Goal: Task Accomplishment & Management: Manage account settings

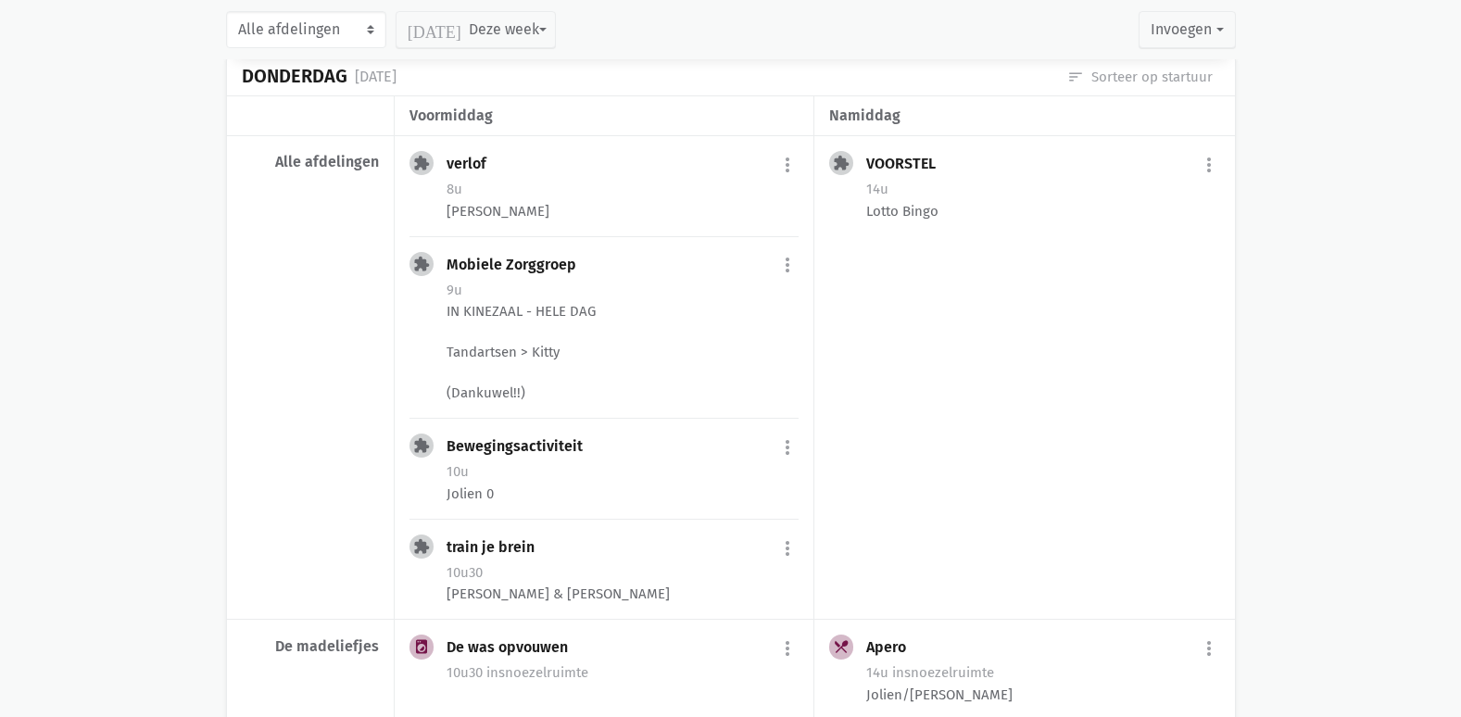
scroll to position [834, 0]
click at [1200, 156] on button "more_vert" at bounding box center [1209, 162] width 22 height 35
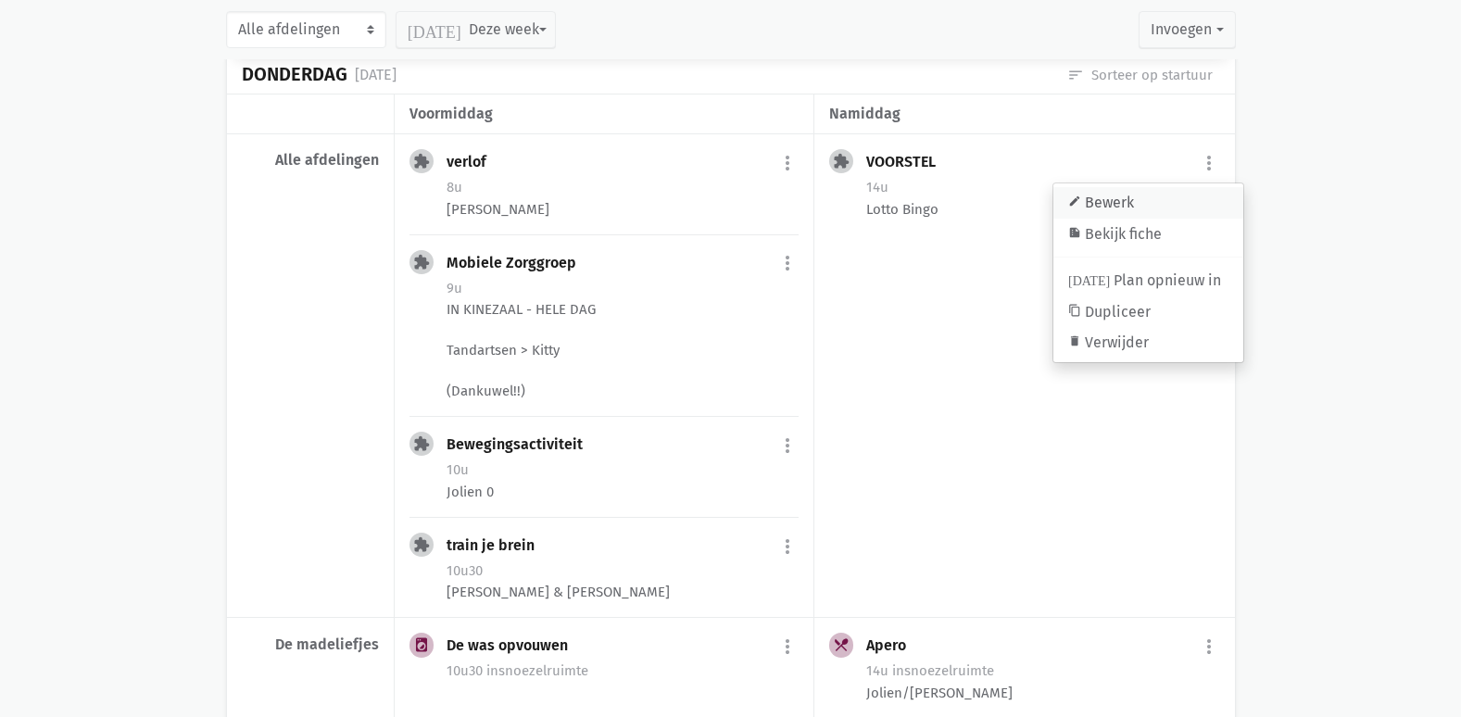
click at [1104, 200] on link "edit Bewerk" at bounding box center [1148, 202] width 190 height 31
select select "14:00"
select select "15:30"
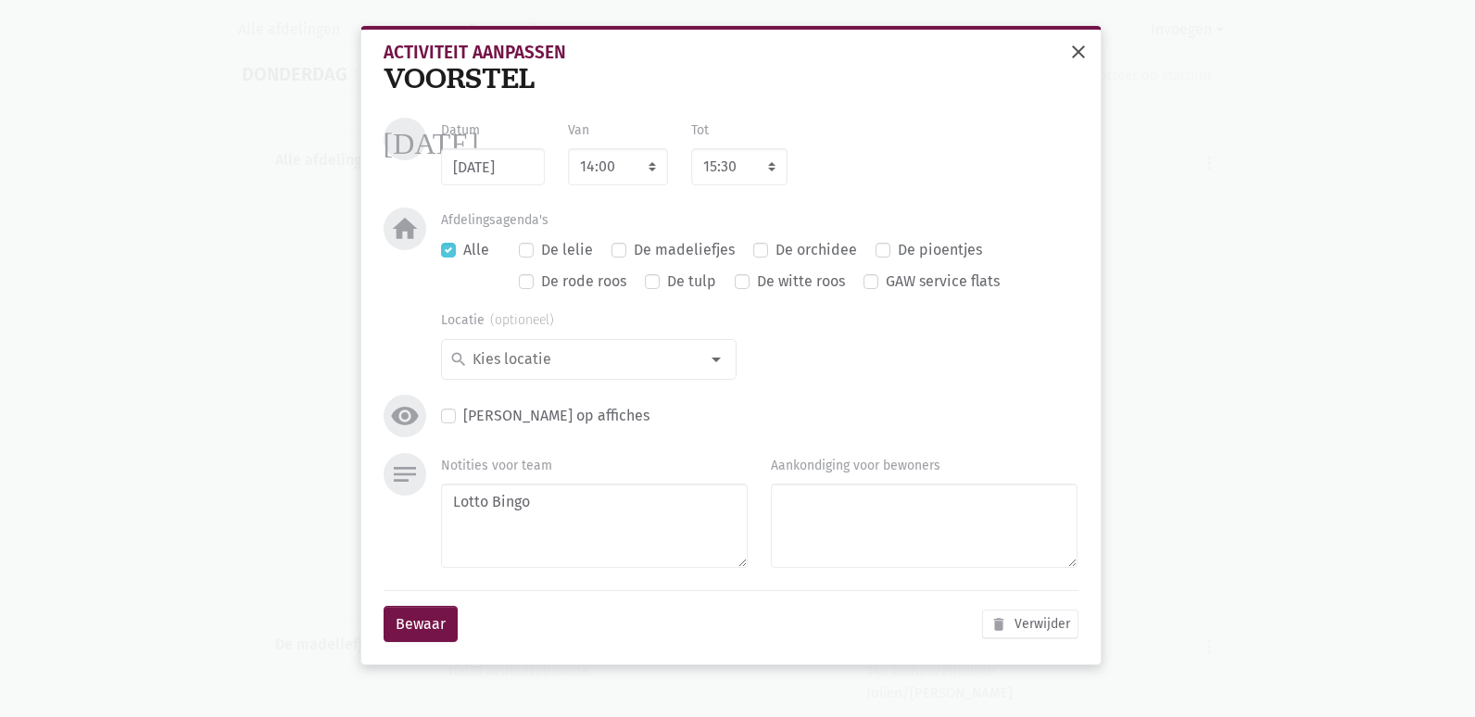
click at [1074, 57] on span "close" at bounding box center [1078, 52] width 22 height 22
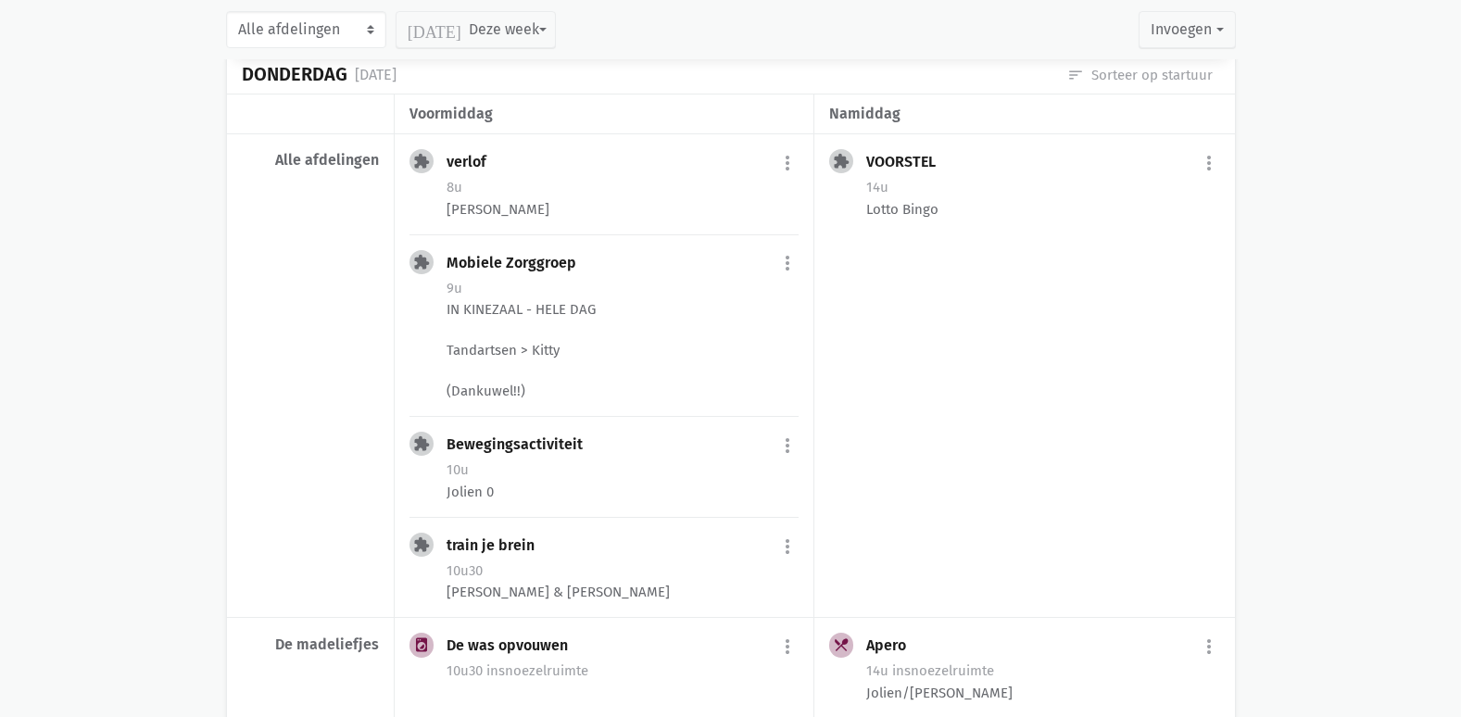
click at [1192, 170] on div "VOORSTEL more_vert edit Bewerk [PERSON_NAME] fiche [DATE] Plan opnieuw in conte…" at bounding box center [1042, 164] width 353 height 30
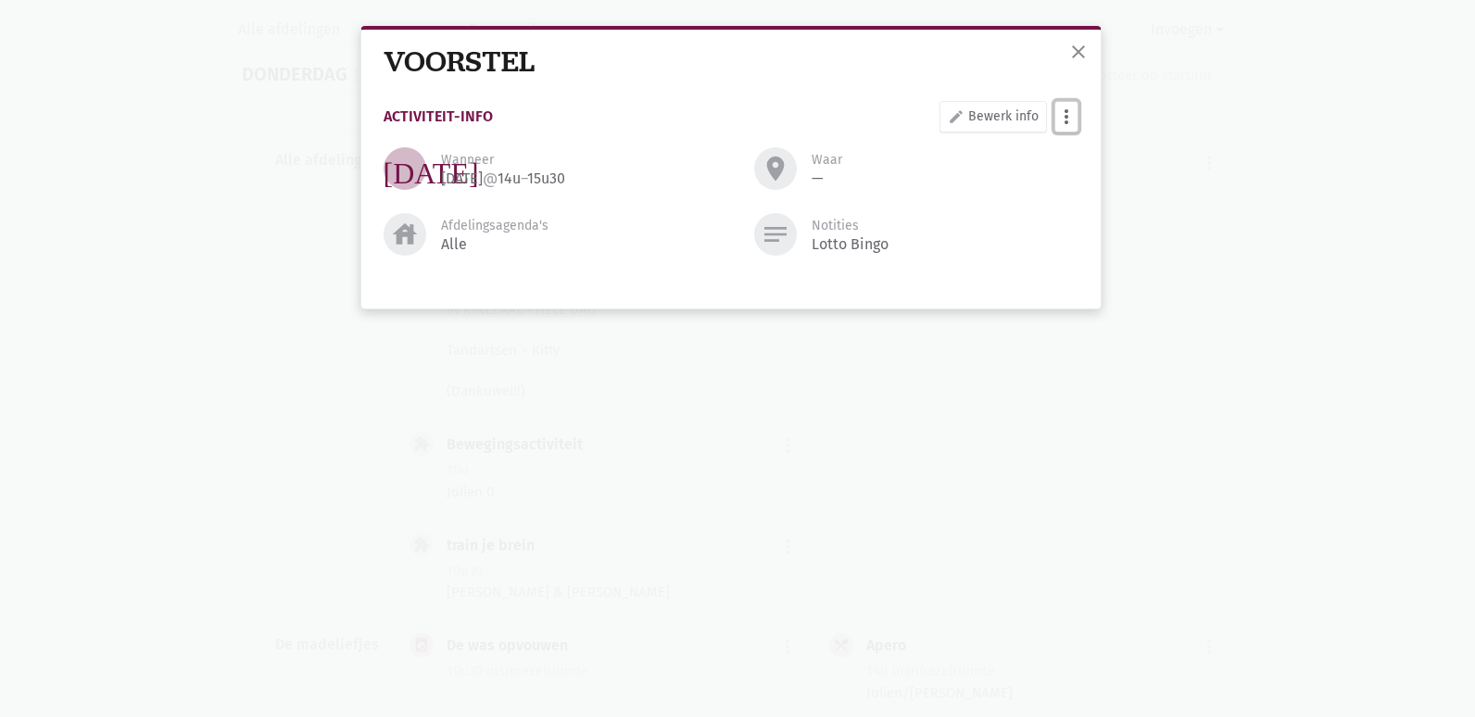
click at [1066, 113] on button "more_vert" at bounding box center [1066, 116] width 24 height 31
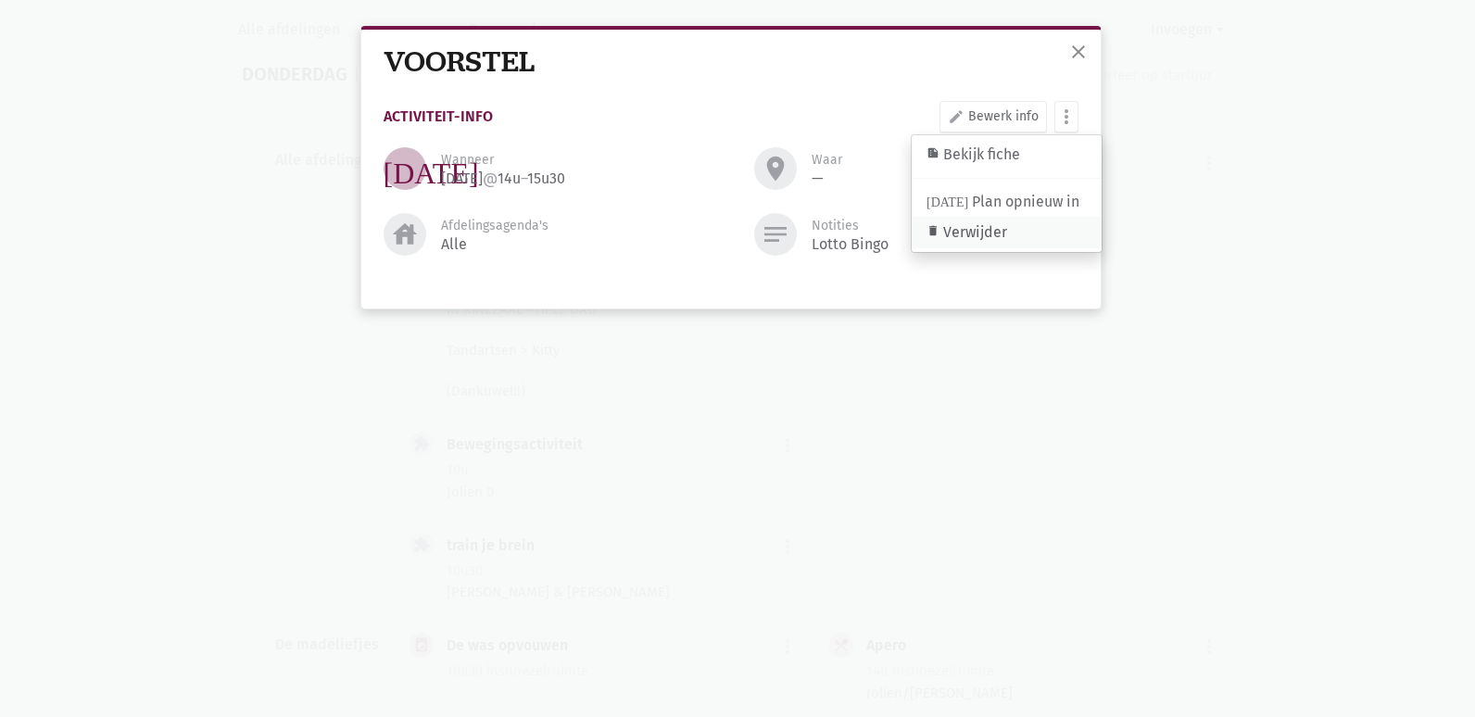
click at [997, 232] on link "delete Verwijder" at bounding box center [1007, 232] width 190 height 31
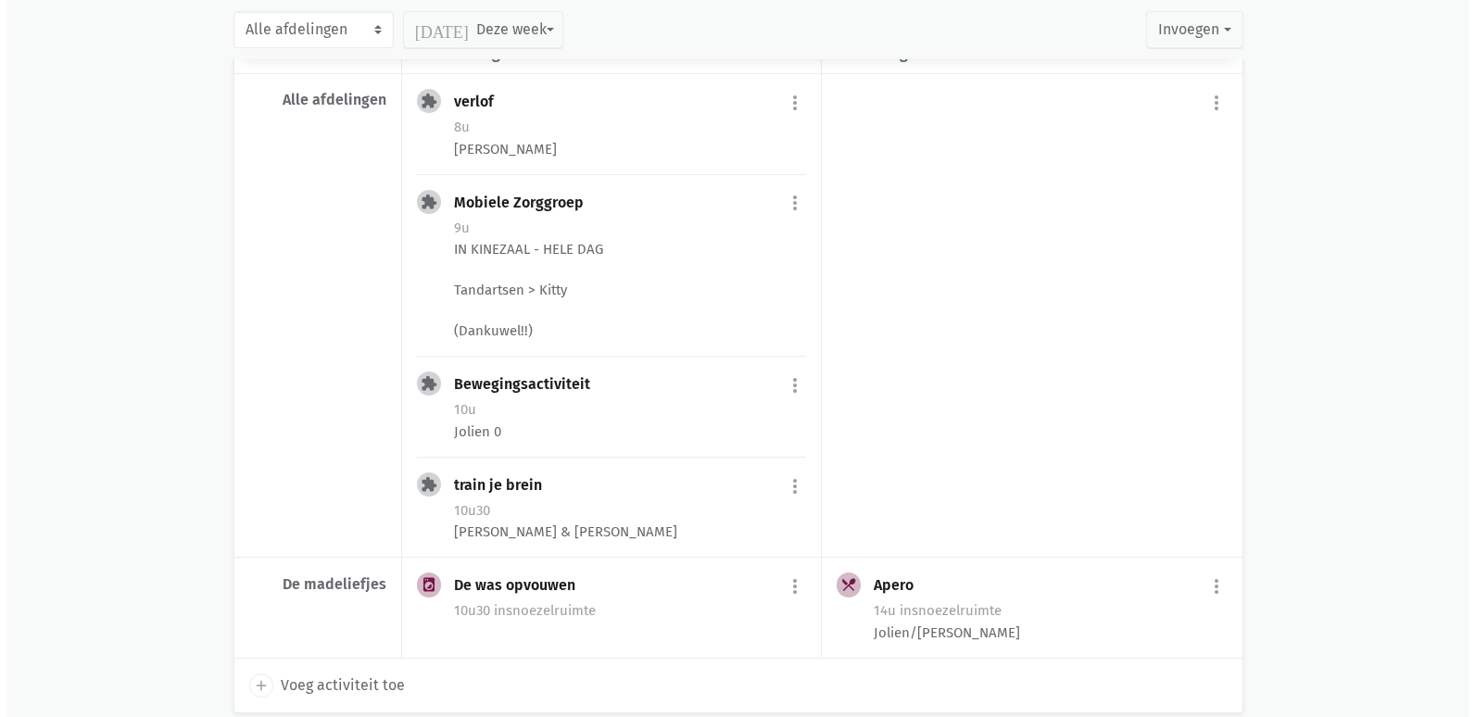
scroll to position [926, 0]
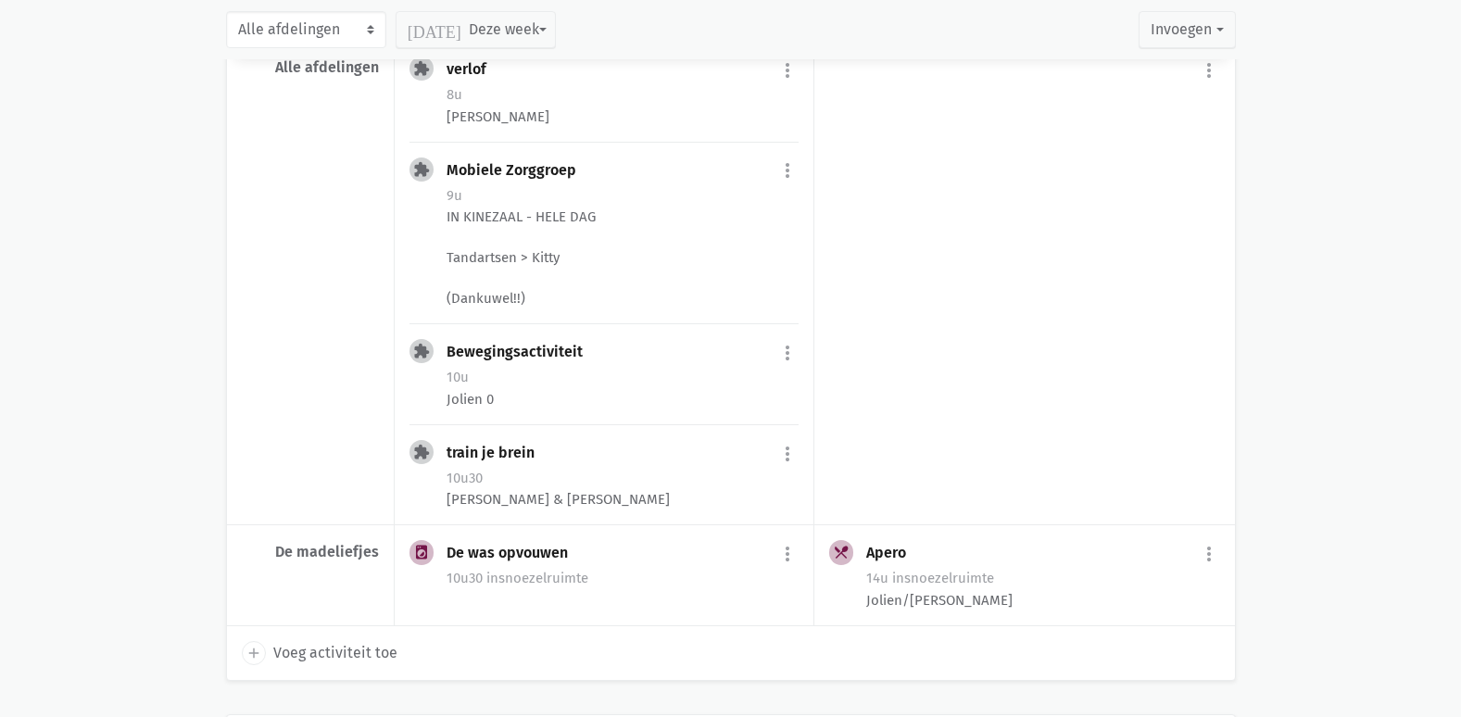
click at [327, 644] on span "Voeg activiteit toe" at bounding box center [335, 653] width 124 height 24
select select "14:00"
select select "15:00"
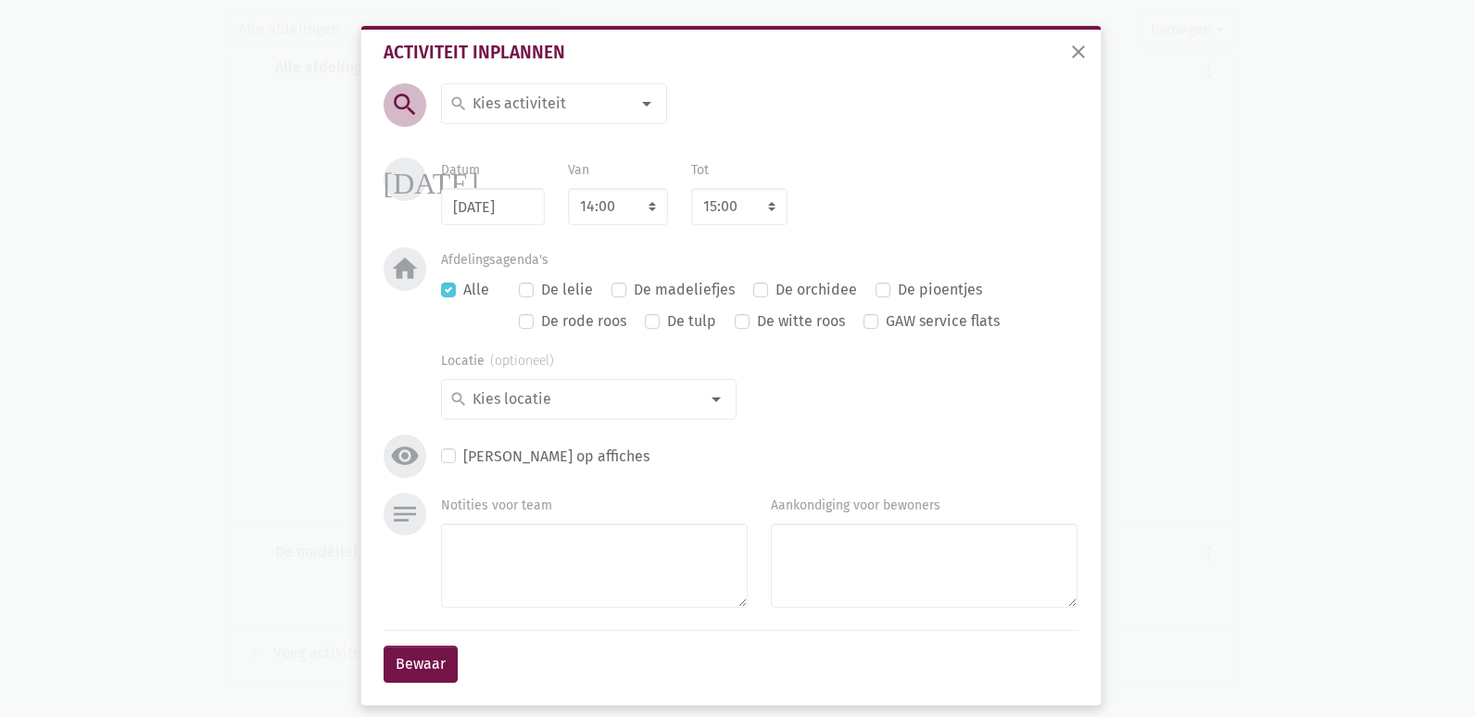
click at [497, 96] on input at bounding box center [550, 104] width 160 height 24
type input "lott"
click at [499, 130] on label "Lotto-Bingo" at bounding box center [511, 141] width 79 height 24
click at [494, 551] on textarea "Notities voor team" at bounding box center [594, 565] width 307 height 84
type textarea "San"
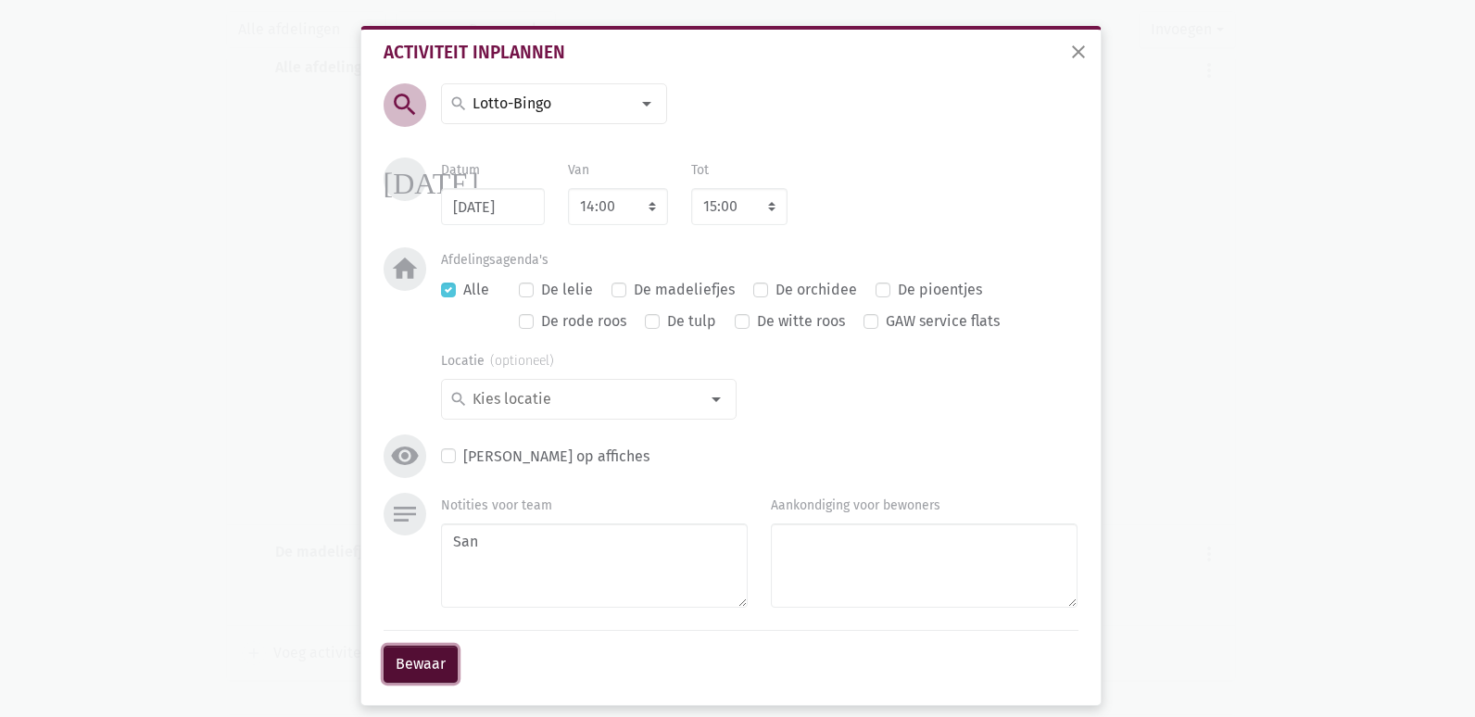
click at [422, 673] on button "Bewaar" at bounding box center [421, 664] width 74 height 37
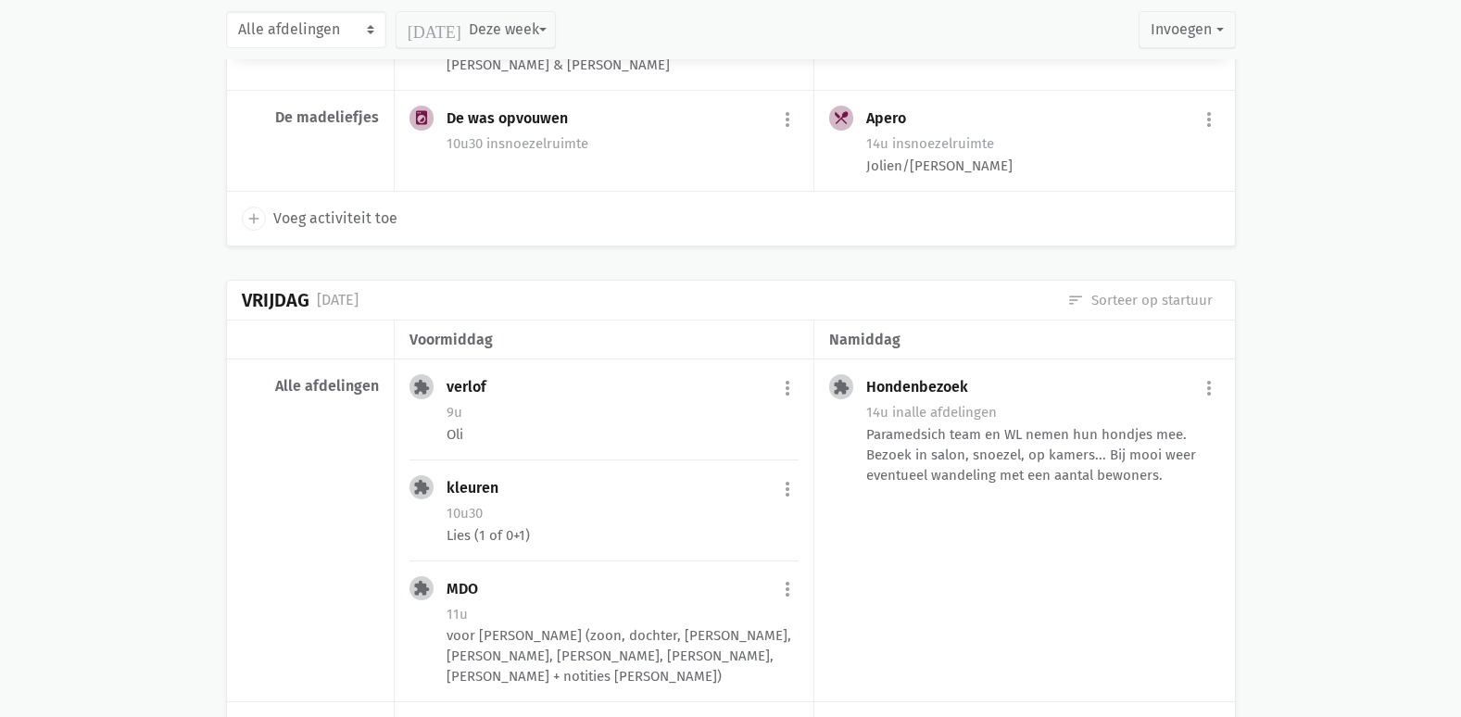
scroll to position [1390, 0]
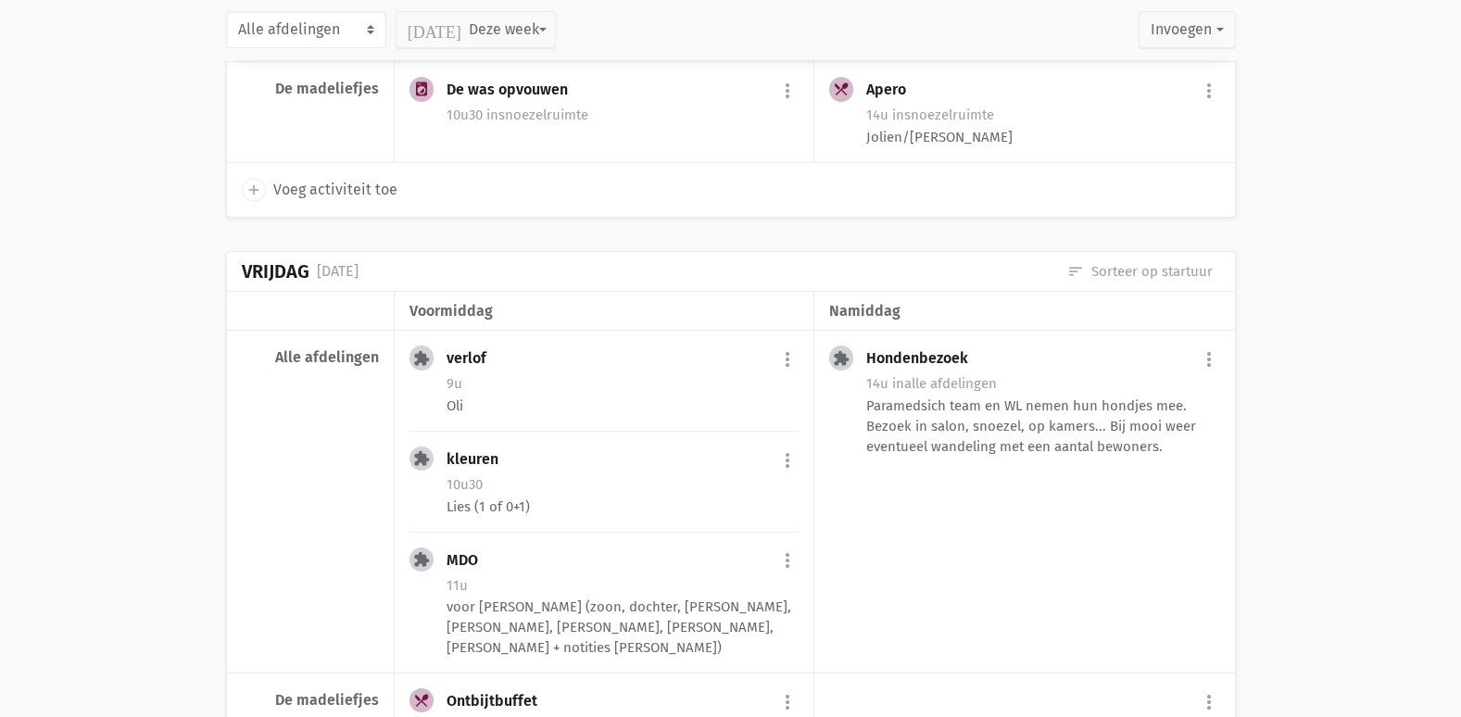
drag, startPoint x: 1265, startPoint y: 414, endPoint x: 1340, endPoint y: 520, distance: 129.0
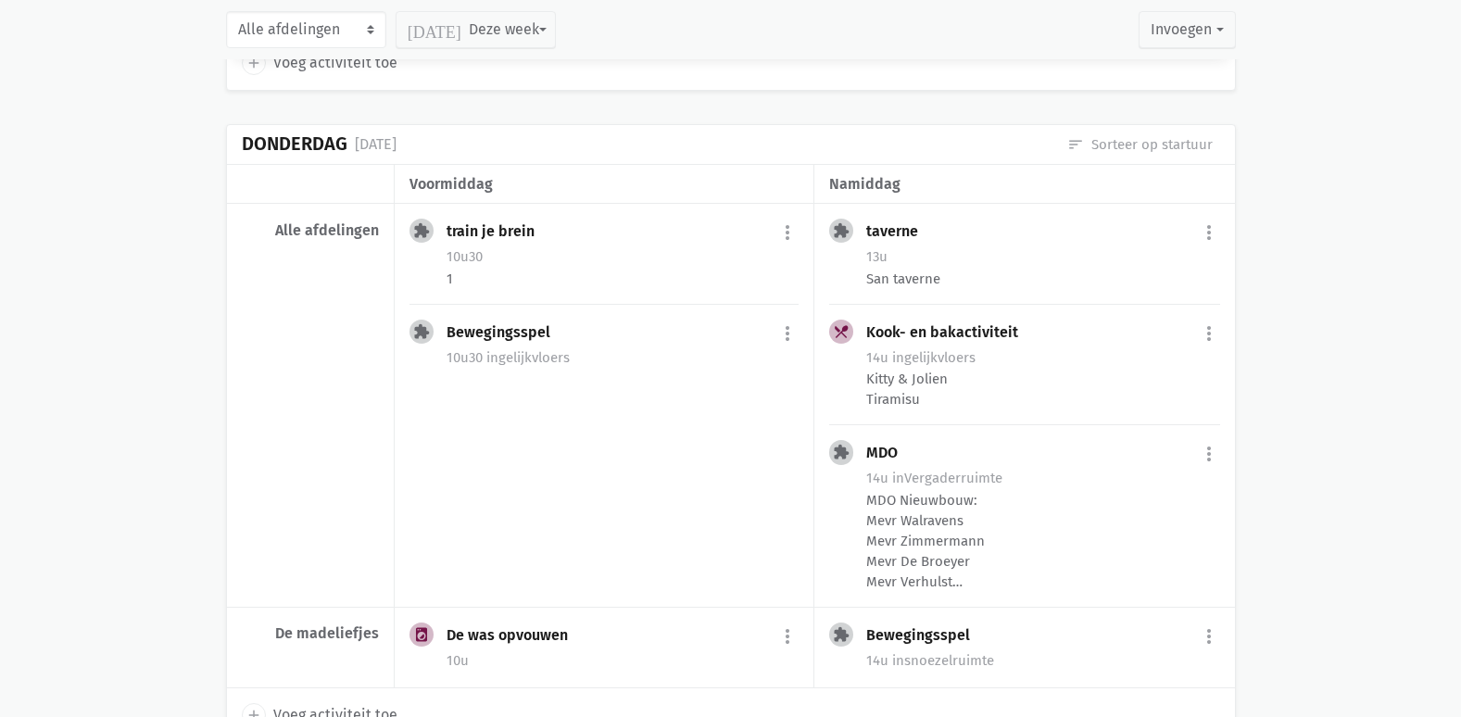
scroll to position [4539, 0]
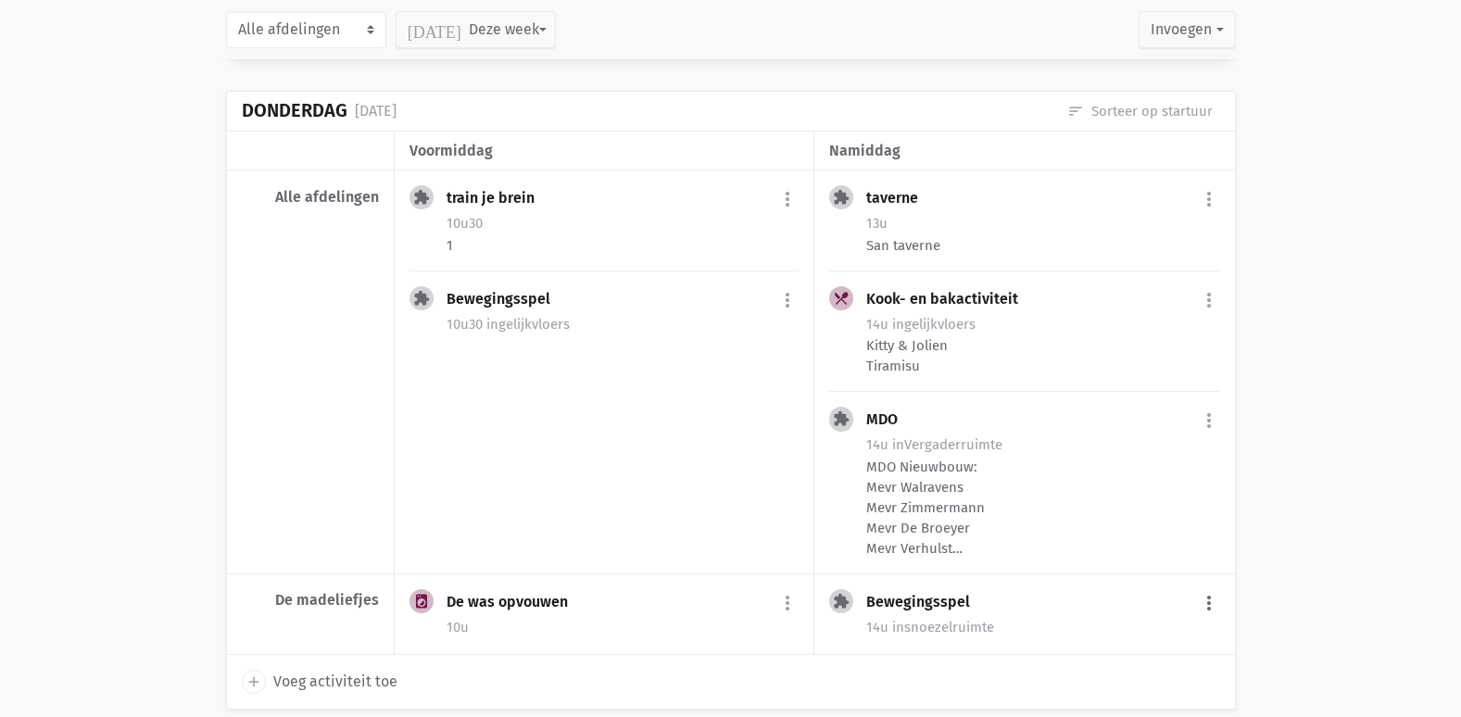
click at [1207, 585] on button "more_vert" at bounding box center [1209, 602] width 22 height 35
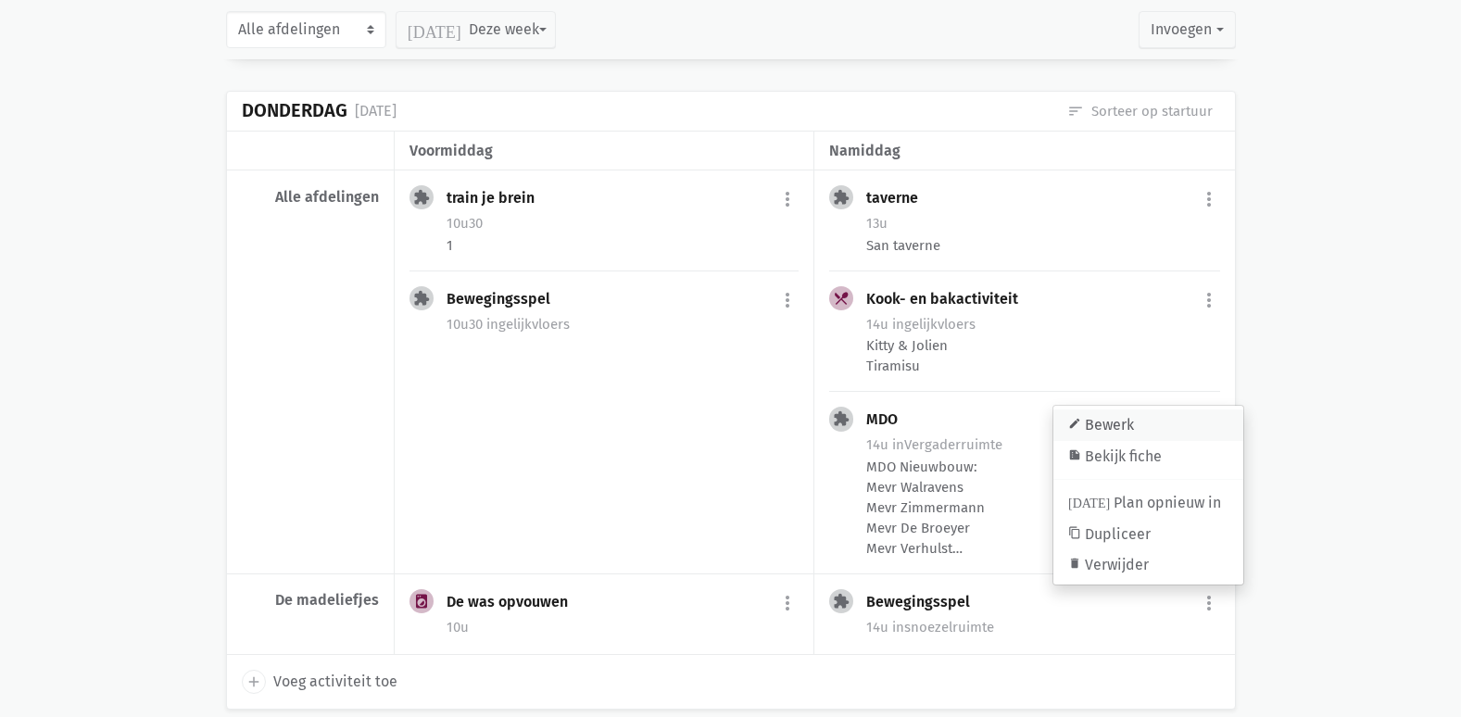
click at [1151, 409] on link "edit Bewerk" at bounding box center [1148, 424] width 190 height 31
select select "14:00"
select select "15:00"
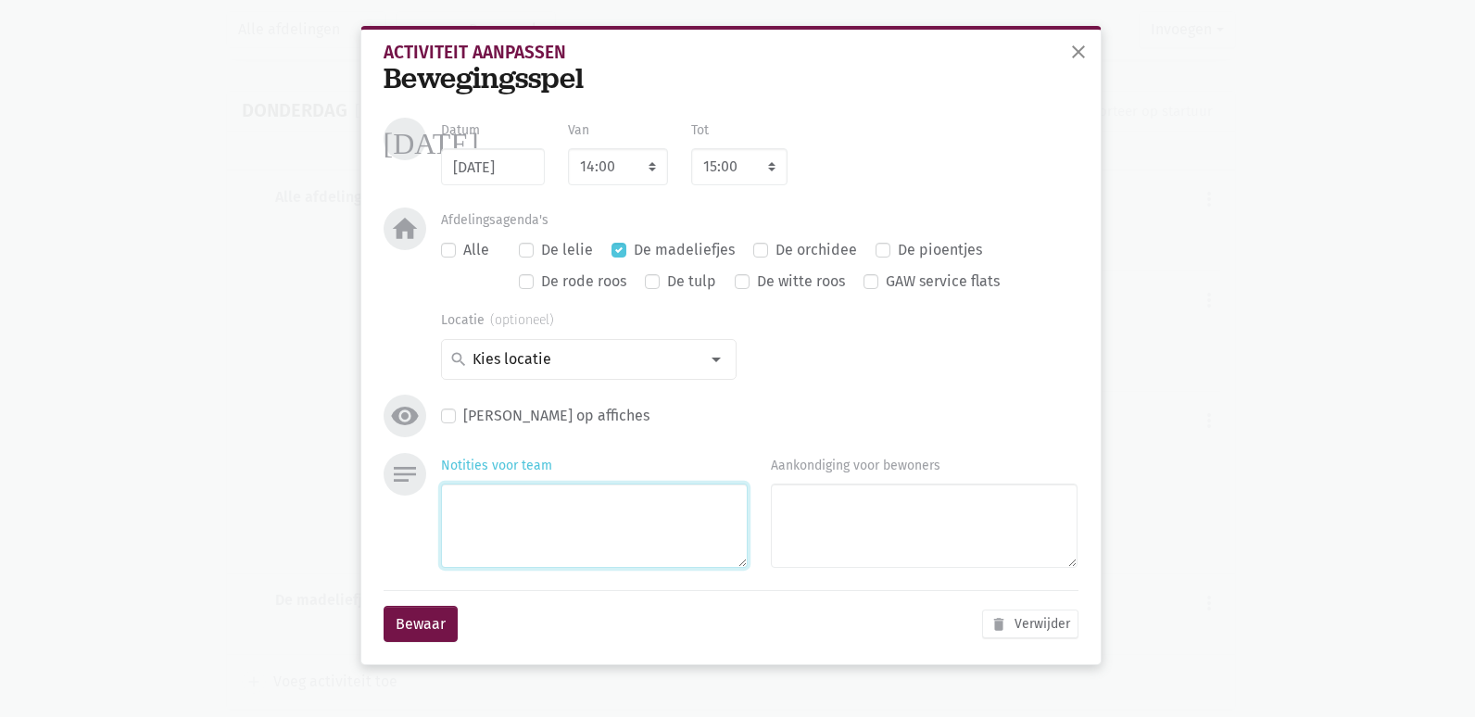
click at [552, 548] on textarea "Notities voor team" at bounding box center [594, 526] width 307 height 84
type textarea "Jolien"
click at [431, 618] on button "Bewaar" at bounding box center [421, 624] width 74 height 37
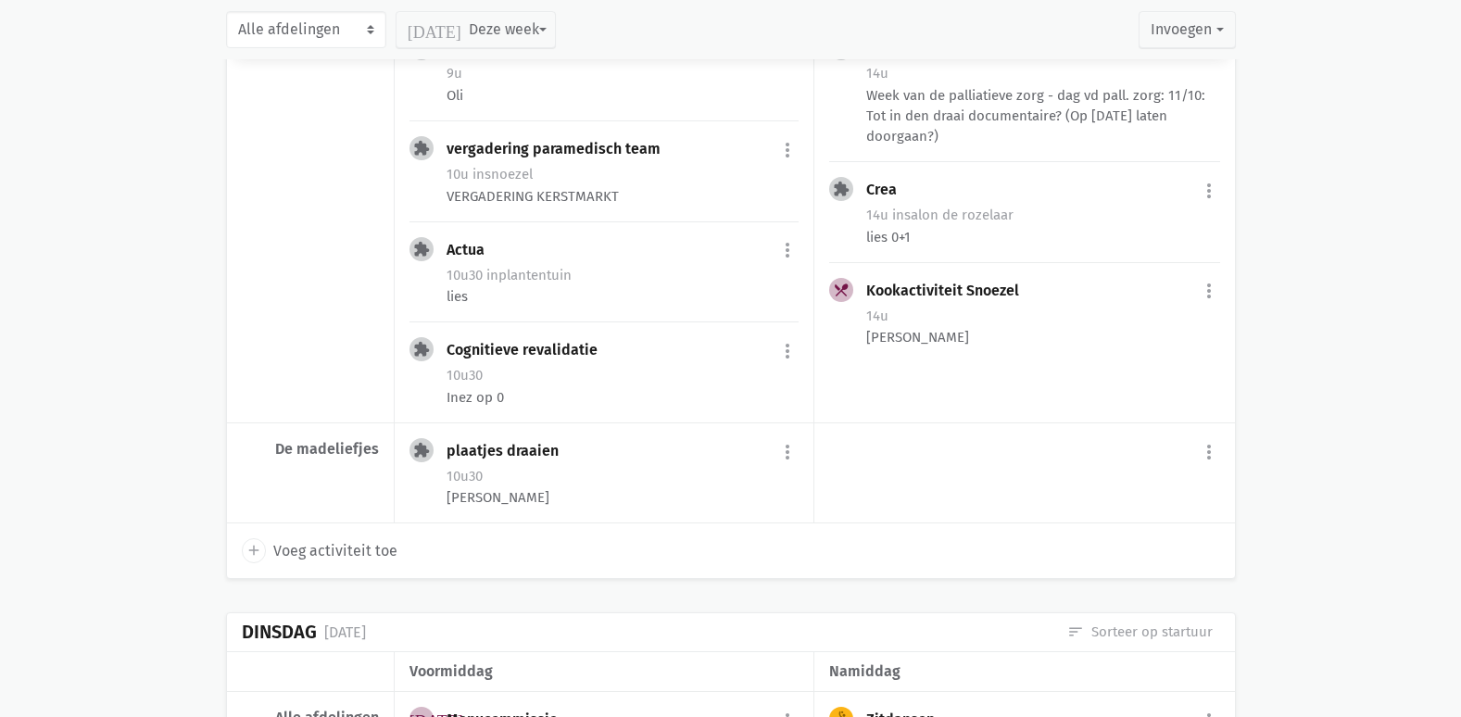
scroll to position [2964, 0]
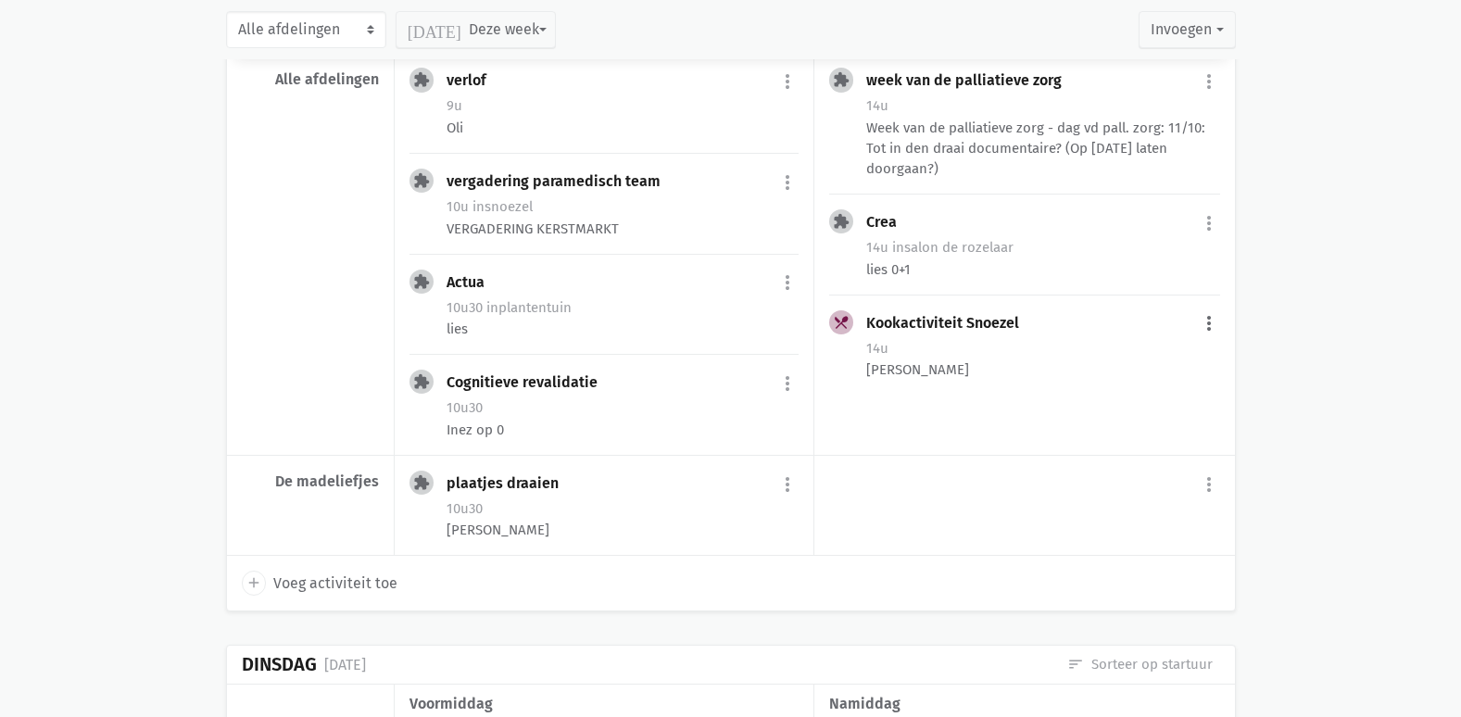
click at [1218, 307] on button "more_vert" at bounding box center [1209, 324] width 22 height 35
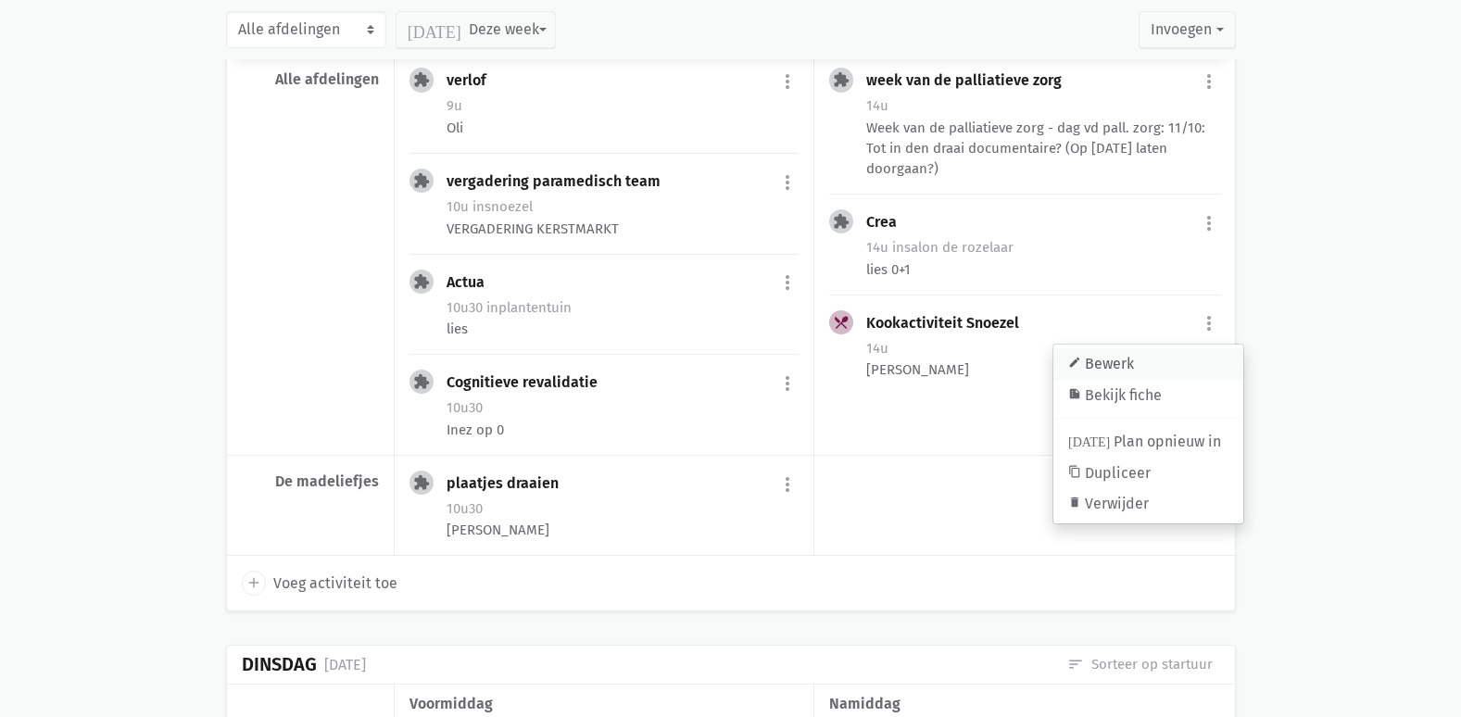
click at [1125, 348] on link "edit Bewerk" at bounding box center [1148, 363] width 190 height 31
select select "14:00"
select select "15:00"
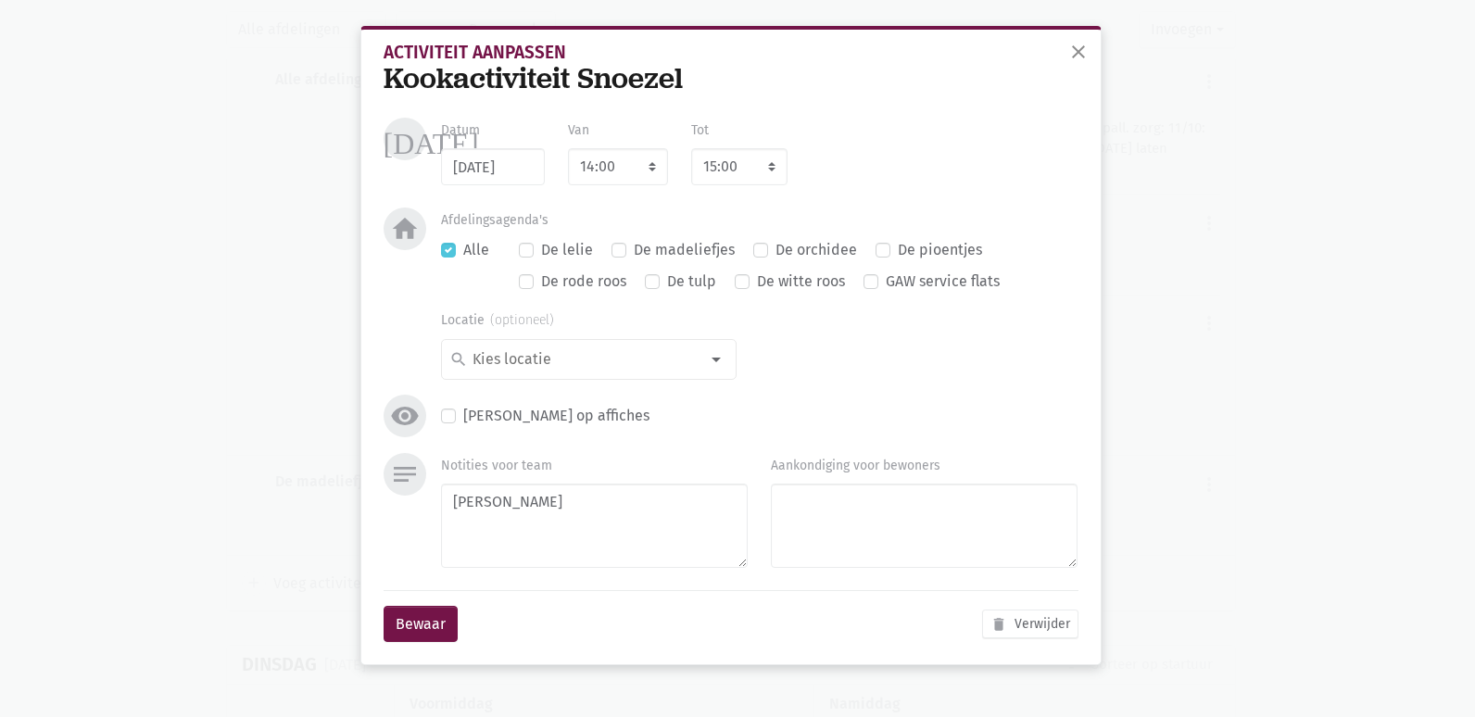
drag, startPoint x: 623, startPoint y: 249, endPoint x: 642, endPoint y: 279, distance: 35.5
click at [634, 249] on label "De madeliefjes" at bounding box center [684, 250] width 101 height 24
click at [622, 249] on input "De madeliefjes" at bounding box center [618, 247] width 15 height 19
checkbox input "true"
checkbox input "false"
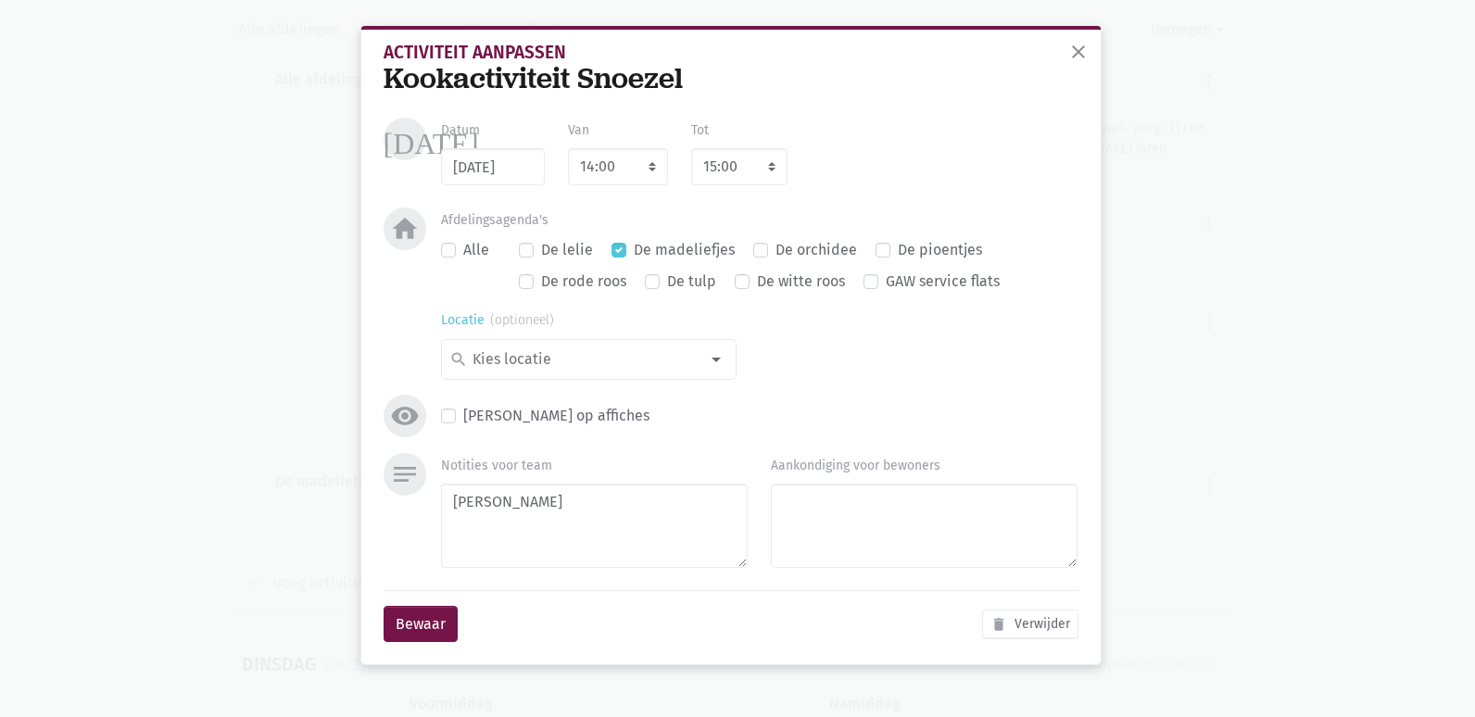
click at [503, 370] on input at bounding box center [584, 359] width 229 height 24
type input "snoezel"
click at [518, 431] on label "snoezelruimte" at bounding box center [520, 427] width 96 height 24
click at [427, 630] on button "Bewaar" at bounding box center [421, 624] width 74 height 37
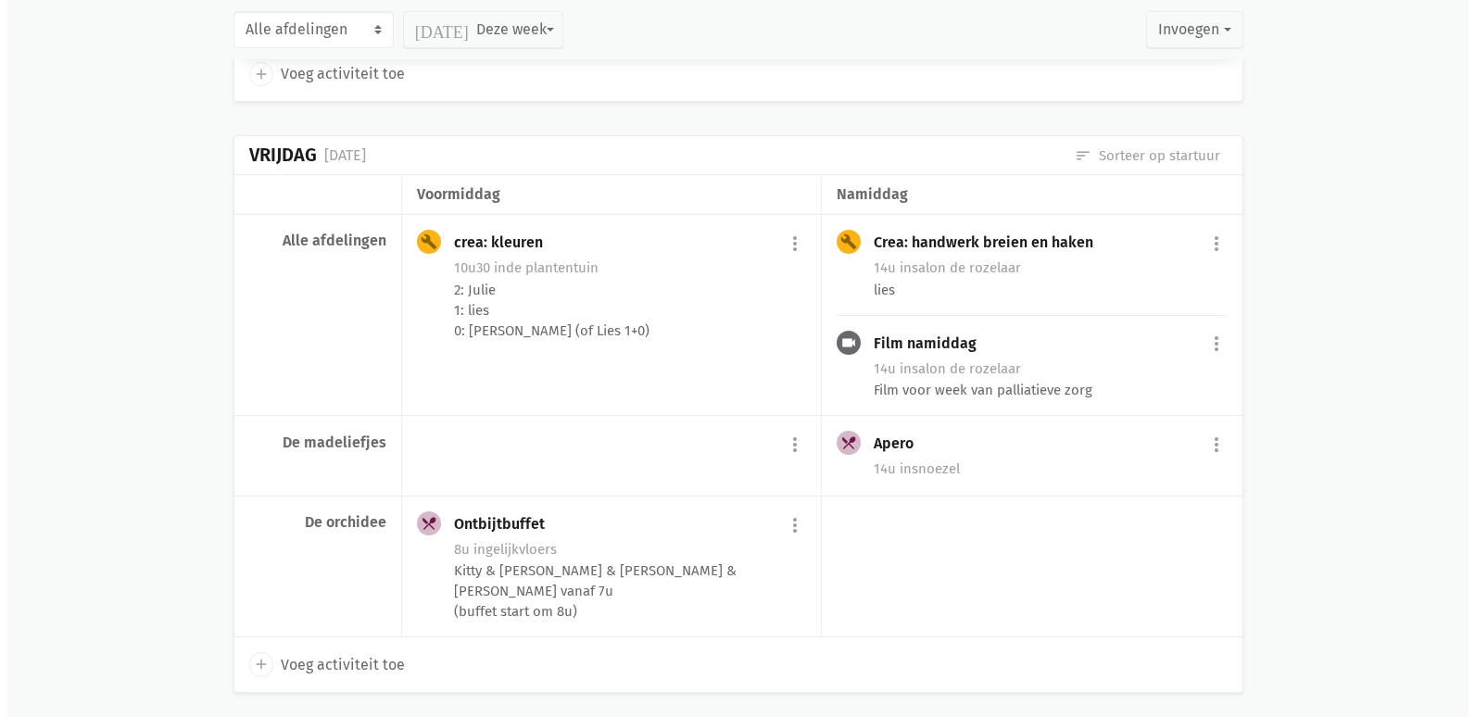
scroll to position [5188, 0]
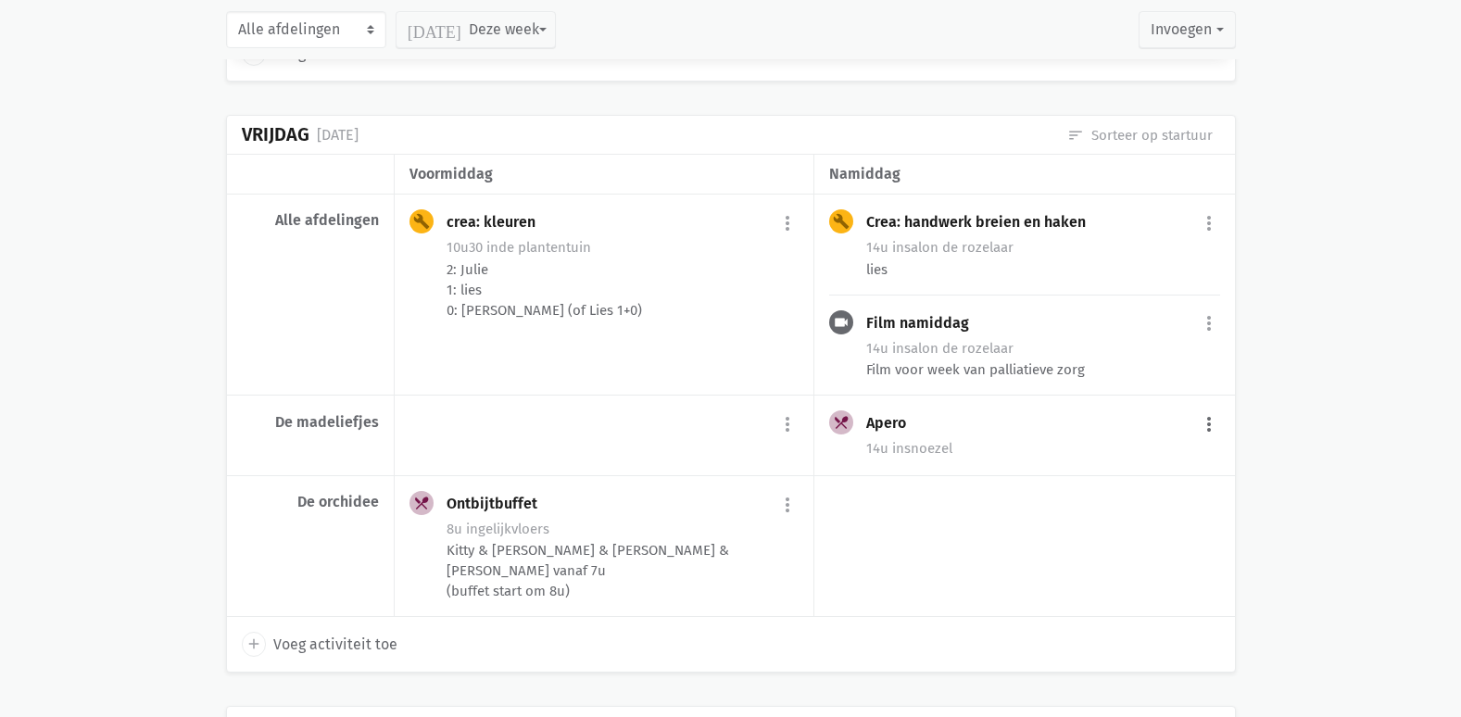
click at [1212, 429] on button "more_vert" at bounding box center [1209, 424] width 22 height 35
click at [1141, 459] on link "edit Bewerk" at bounding box center [1148, 463] width 190 height 31
select select "14:00"
select select "15:00"
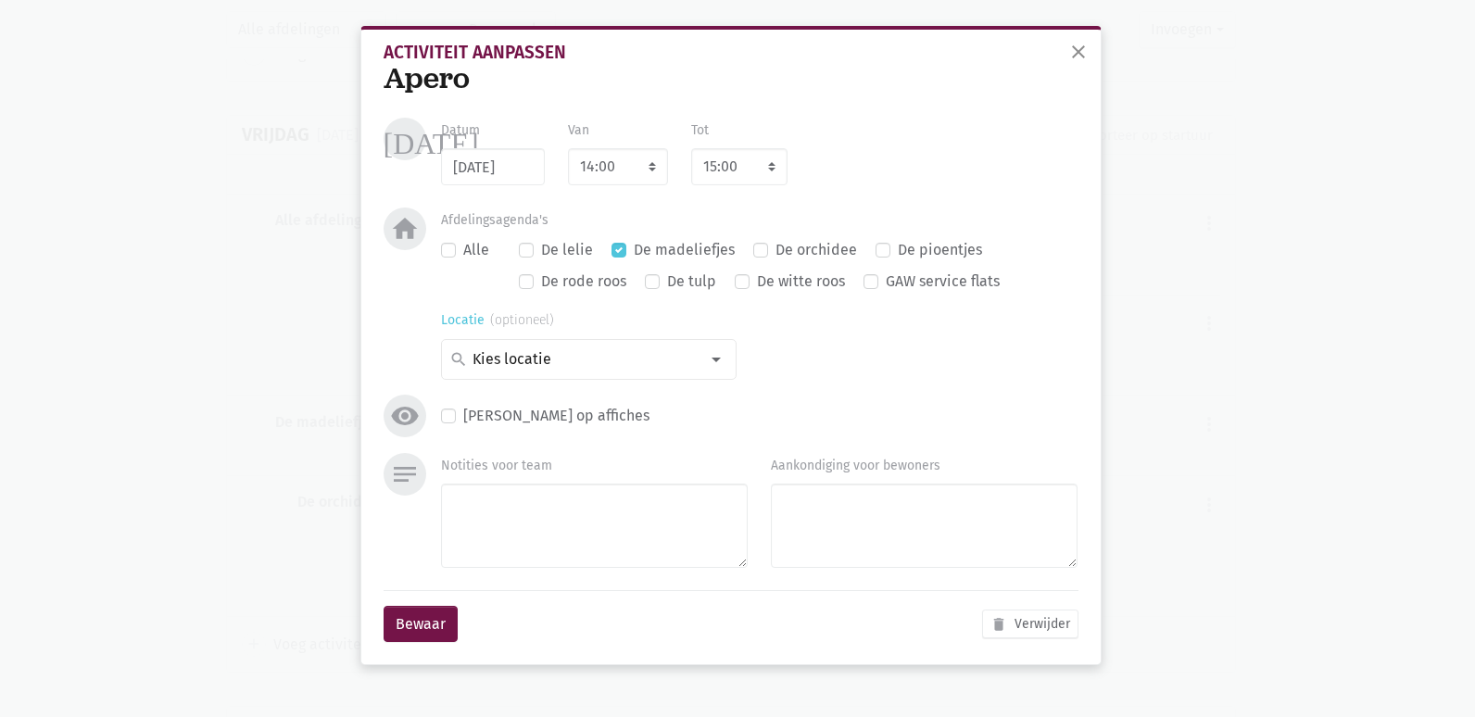
click at [505, 357] on input at bounding box center [584, 359] width 229 height 24
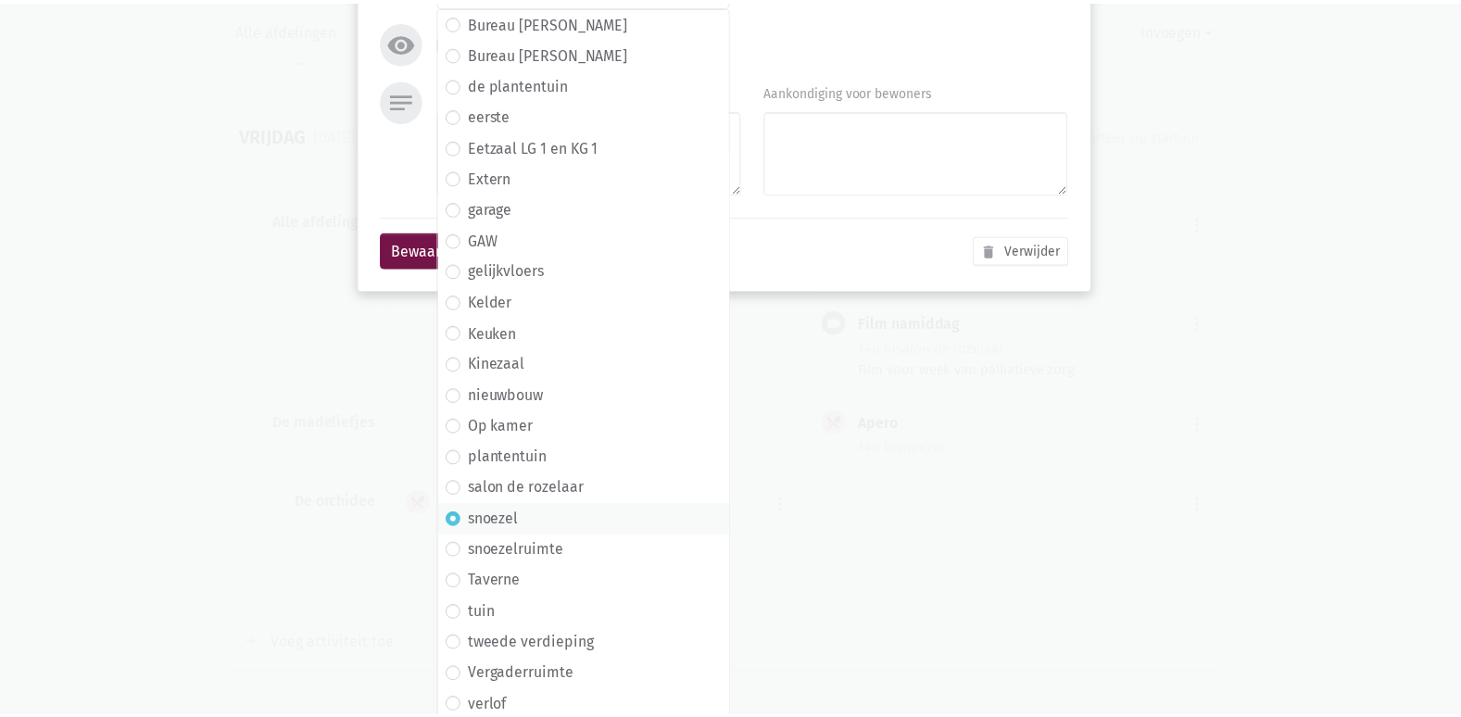
scroll to position [0, 0]
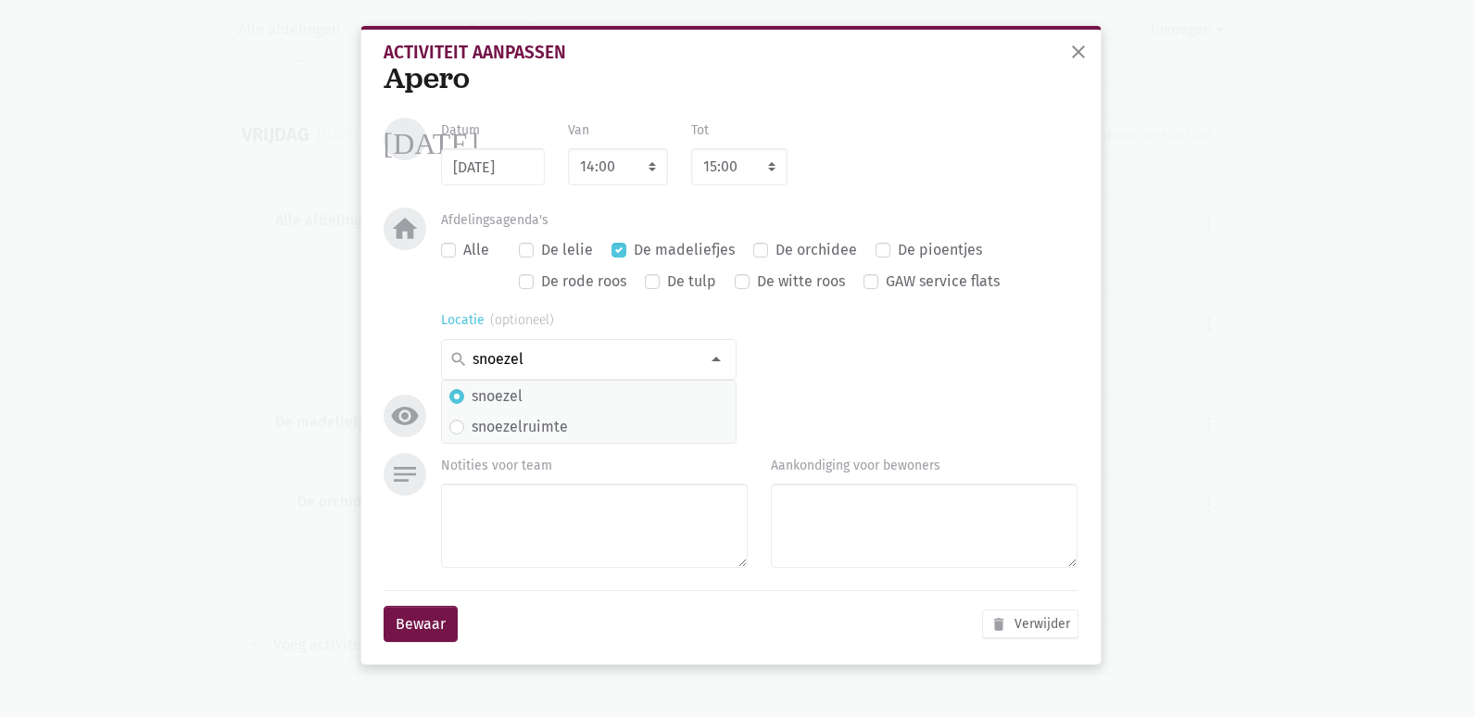
type input "snoezel"
click at [501, 419] on label "snoezelruimte" at bounding box center [520, 427] width 96 height 24
click at [416, 616] on button "Bewaar" at bounding box center [421, 624] width 74 height 37
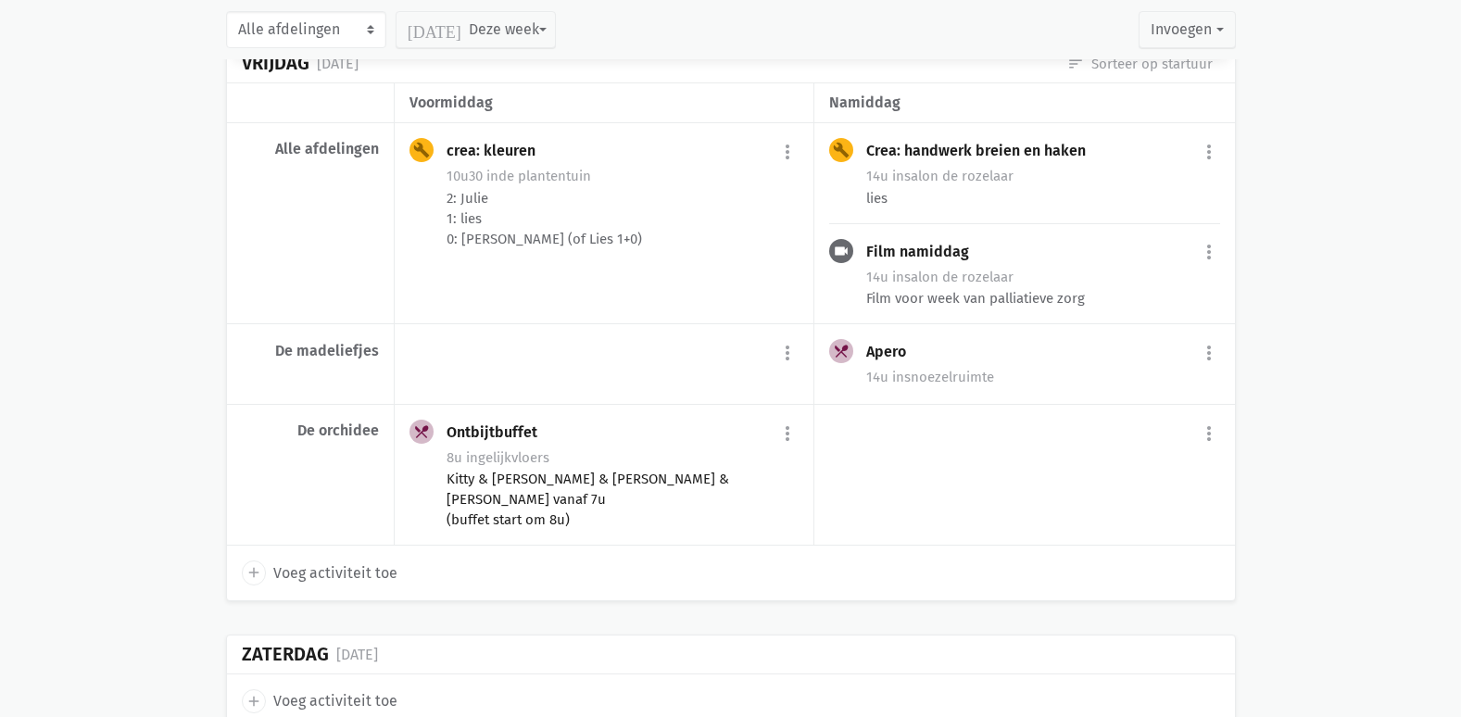
scroll to position [5373, 0]
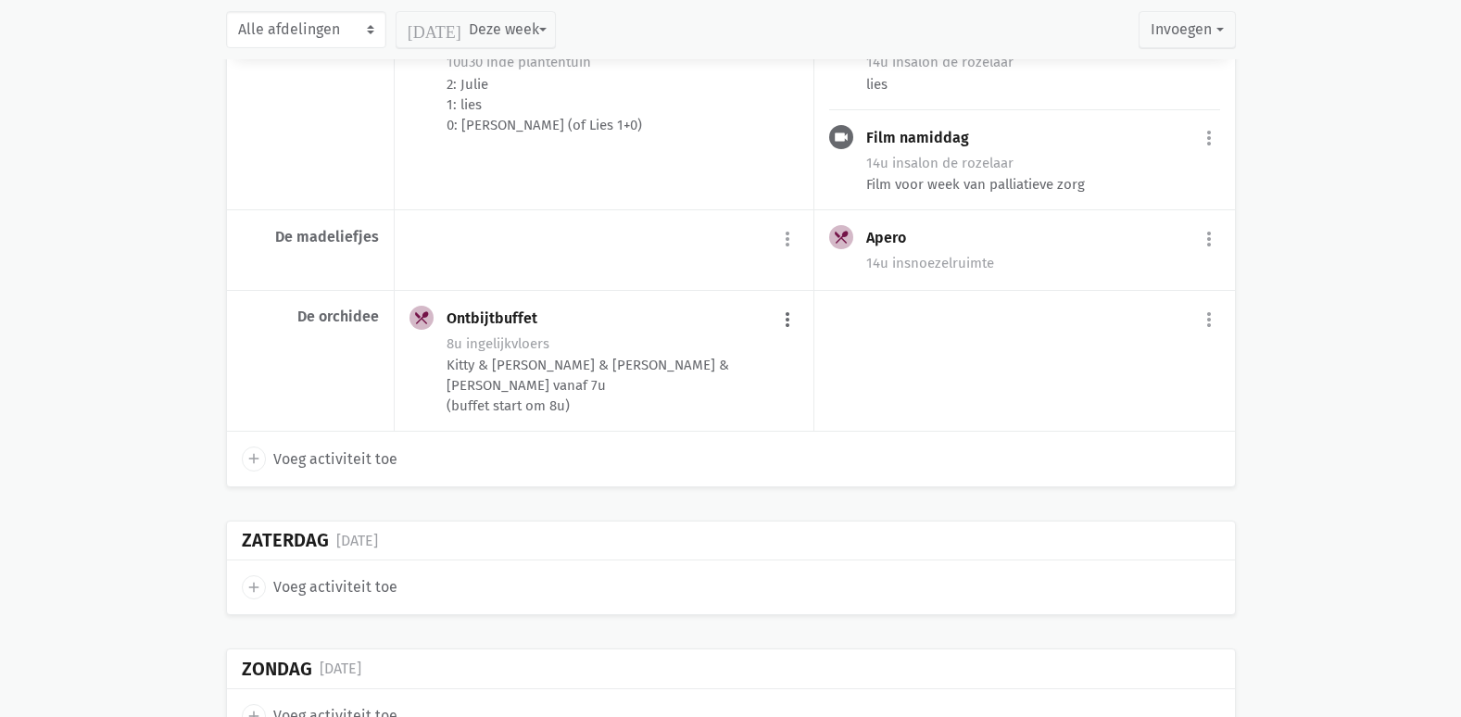
click at [787, 321] on button "more_vert" at bounding box center [787, 319] width 22 height 35
click at [782, 351] on link "edit Bewerk" at bounding box center [727, 359] width 190 height 31
select select "8:00"
select select "10:00"
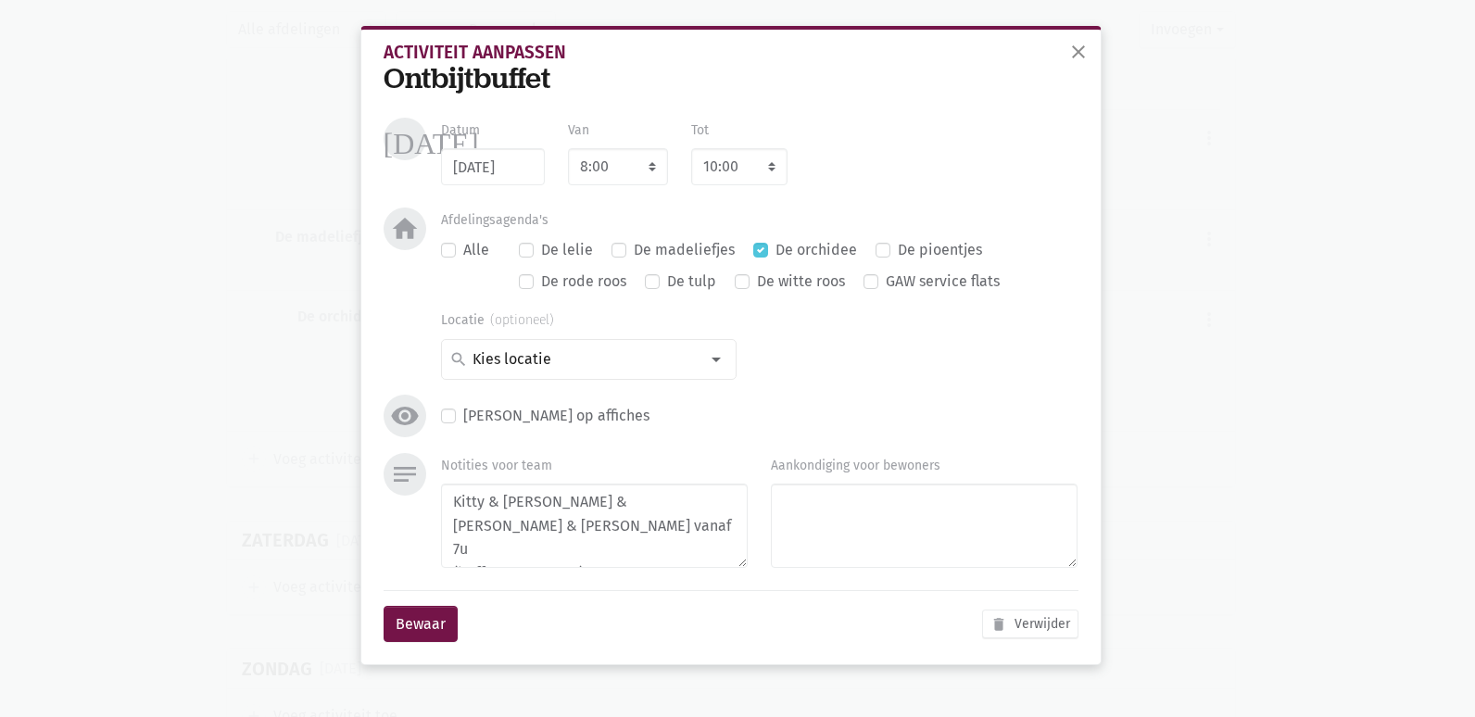
click at [757, 283] on label "De witte roos" at bounding box center [801, 282] width 88 height 24
click at [740, 283] on input "De witte roos" at bounding box center [742, 279] width 15 height 19
checkbox input "true"
click at [541, 281] on label "De rode roos" at bounding box center [583, 282] width 85 height 24
click at [525, 281] on input "De rode roos" at bounding box center [526, 279] width 15 height 19
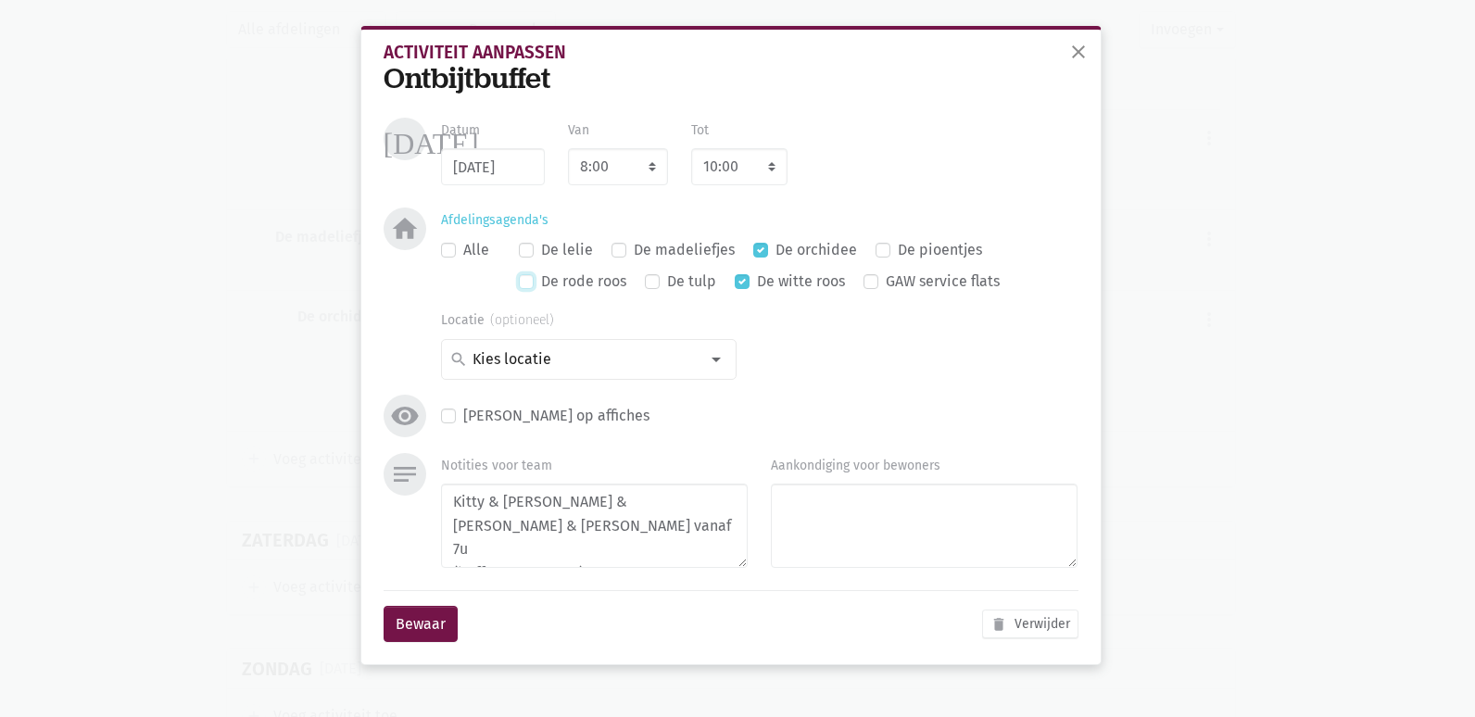
checkbox input "true"
click at [775, 253] on label "De orchidee" at bounding box center [816, 250] width 82 height 24
click at [753, 253] on input "De orchidee" at bounding box center [760, 247] width 15 height 19
checkbox input "false"
click at [757, 287] on label "De witte roos" at bounding box center [801, 282] width 88 height 24
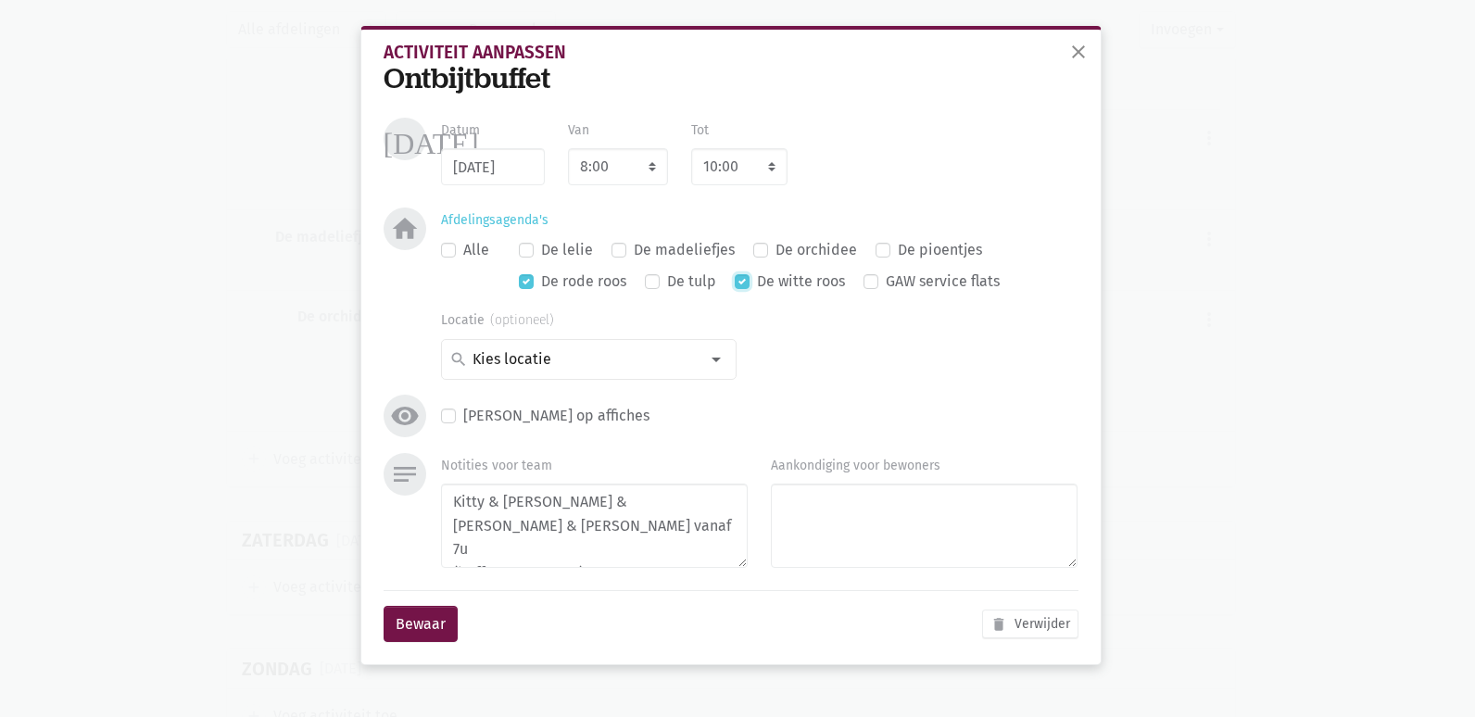
click at [743, 287] on input "De witte roos" at bounding box center [742, 279] width 15 height 19
checkbox input "false"
click at [541, 283] on label "De rode roos" at bounding box center [583, 282] width 85 height 24
click at [523, 283] on input "De rode roos" at bounding box center [526, 279] width 15 height 19
checkbox input "false"
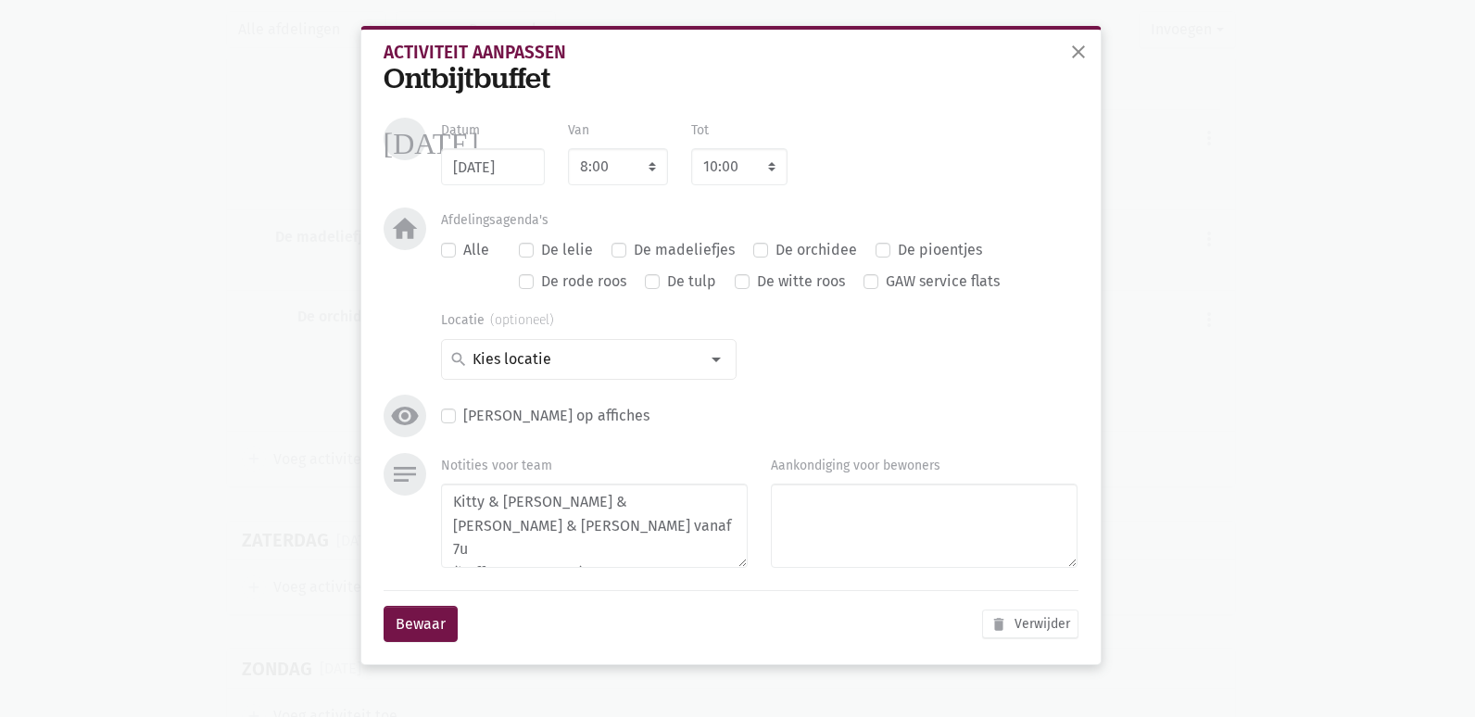
click at [463, 251] on label "Alle" at bounding box center [476, 250] width 26 height 24
click at [447, 251] on input "Alle" at bounding box center [448, 247] width 15 height 19
checkbox input "true"
click at [1076, 54] on span "close" at bounding box center [1078, 52] width 22 height 22
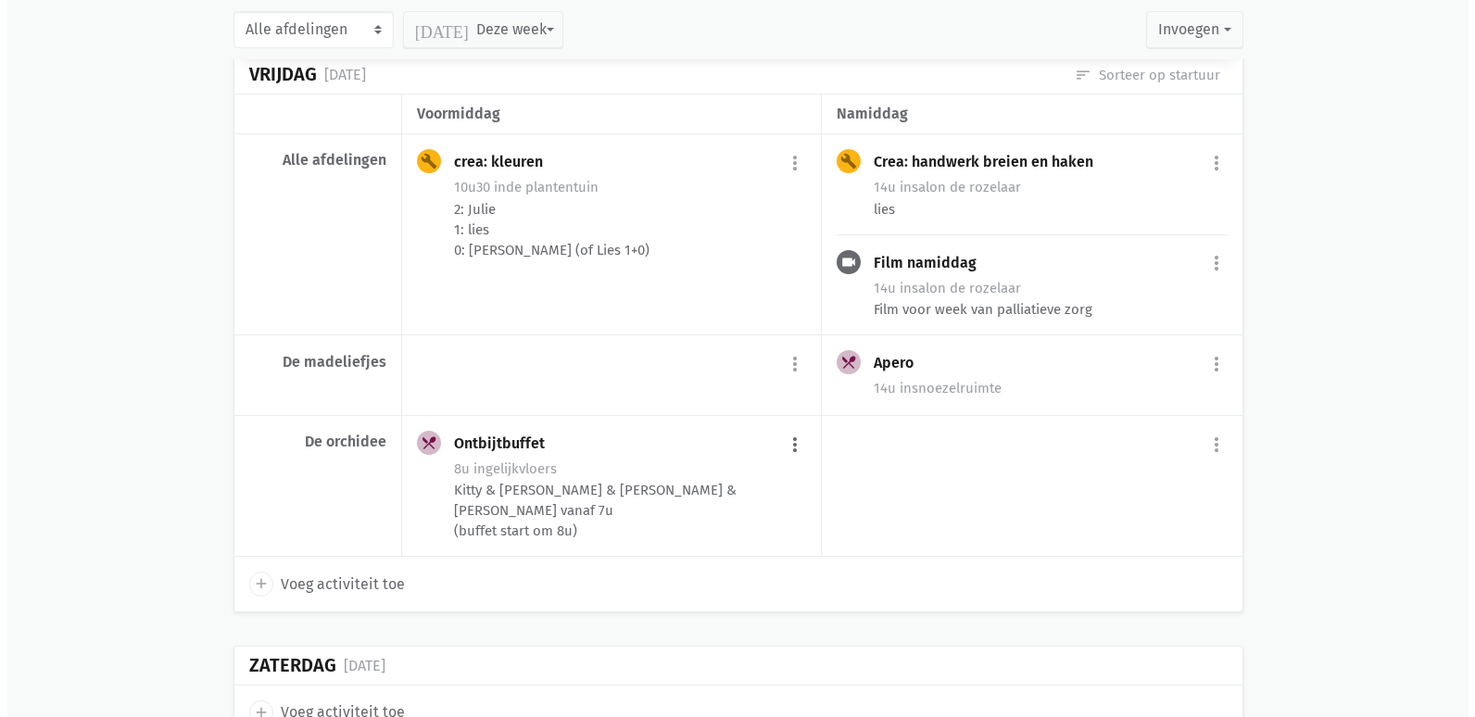
scroll to position [5280, 0]
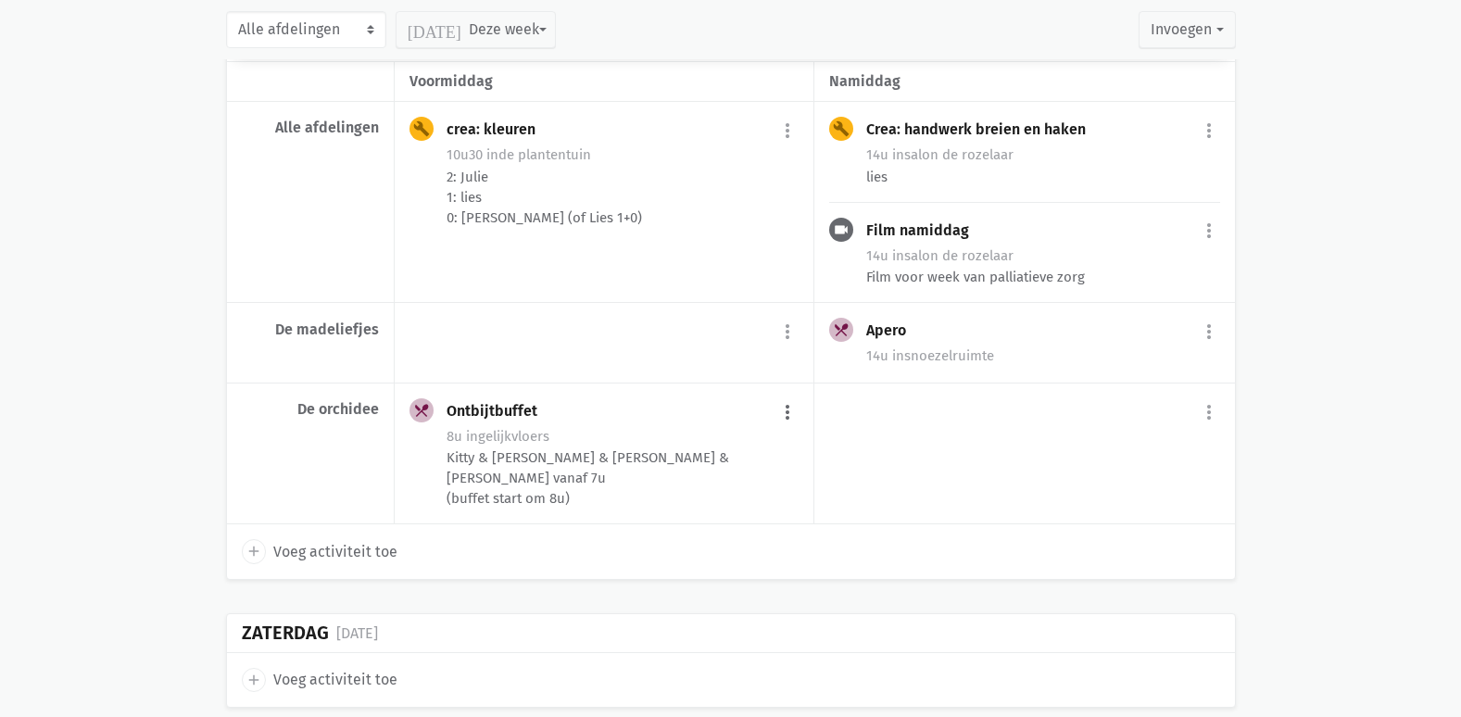
click at [778, 410] on button "more_vert" at bounding box center [787, 412] width 22 height 35
click at [752, 449] on link "edit Bewerk" at bounding box center [727, 451] width 190 height 31
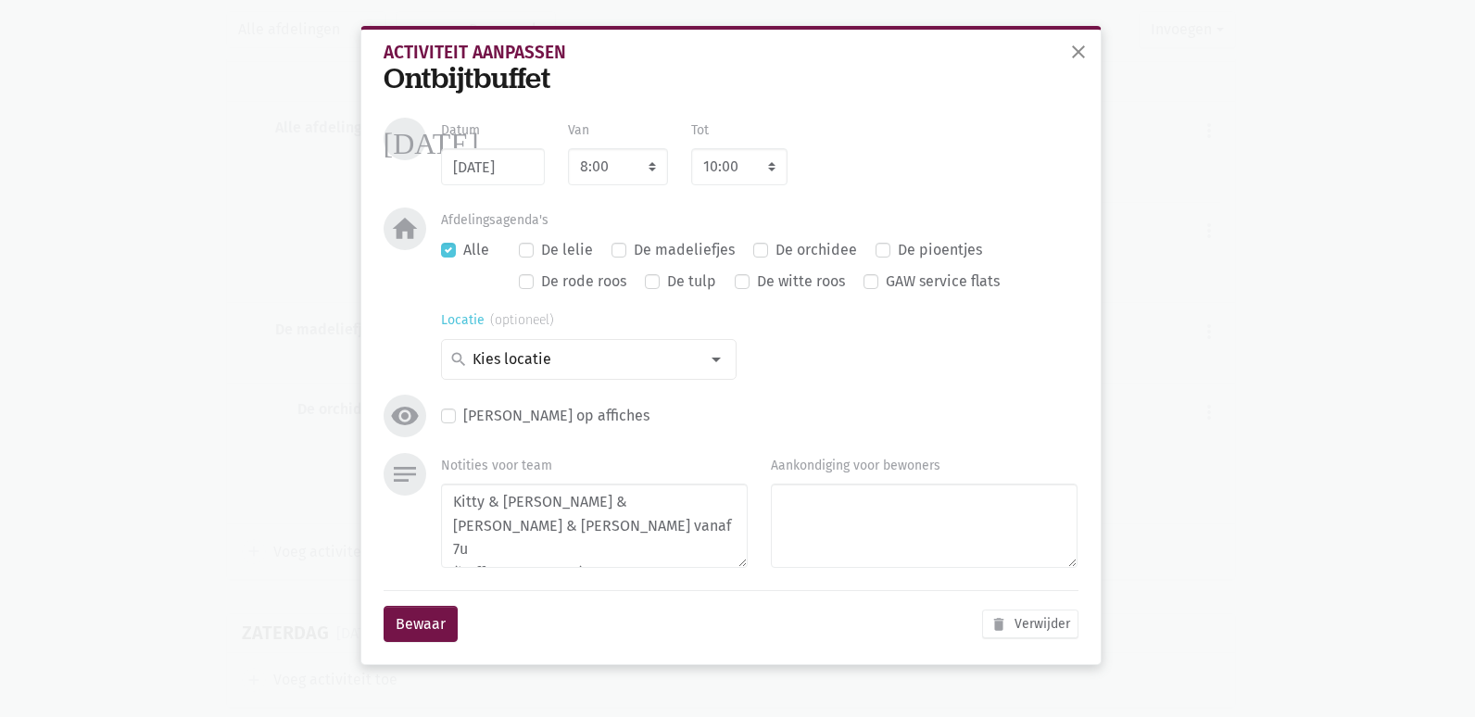
click at [676, 368] on input at bounding box center [584, 359] width 229 height 24
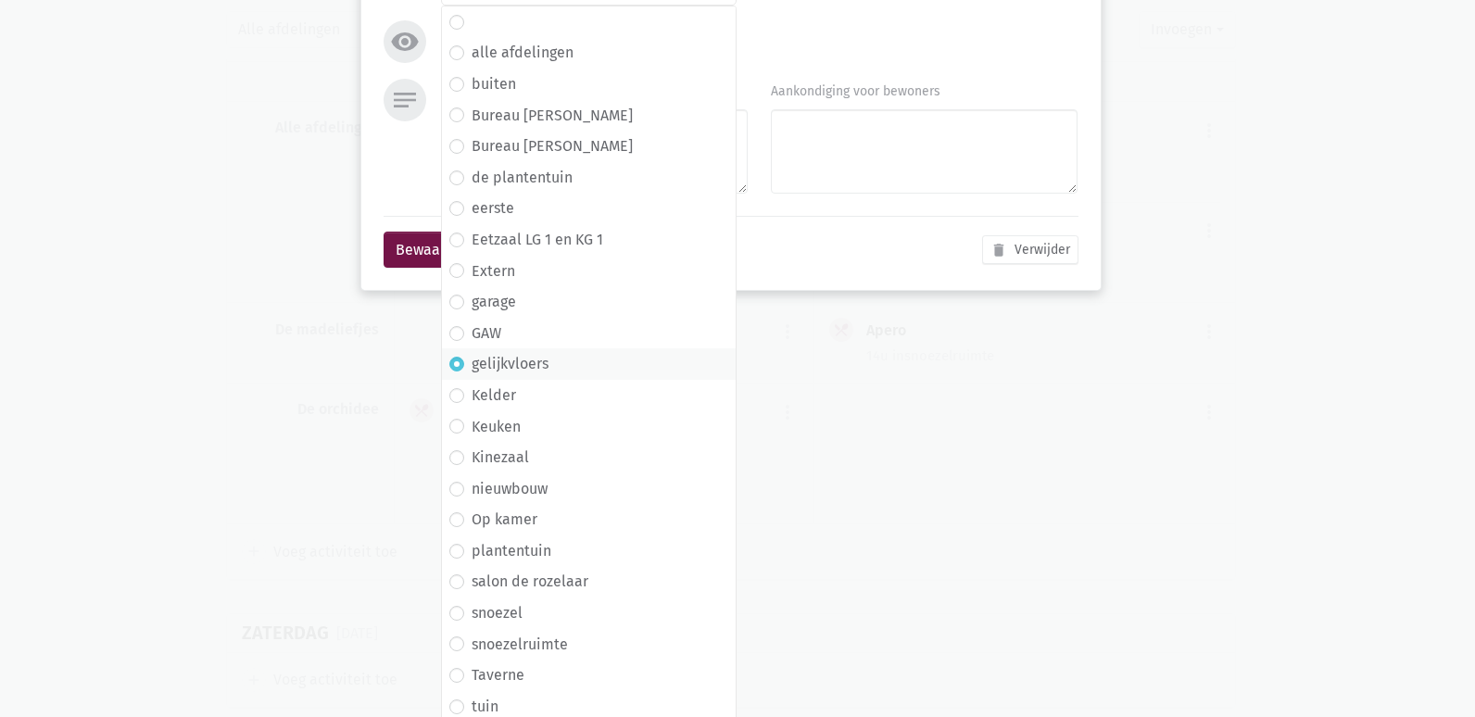
click at [947, 341] on div "close Activiteit aanpassen Ontbijtbuffet [DATE] Datum [DATE] Van 7:00 7:15 7:30…" at bounding box center [737, 358] width 1475 height 717
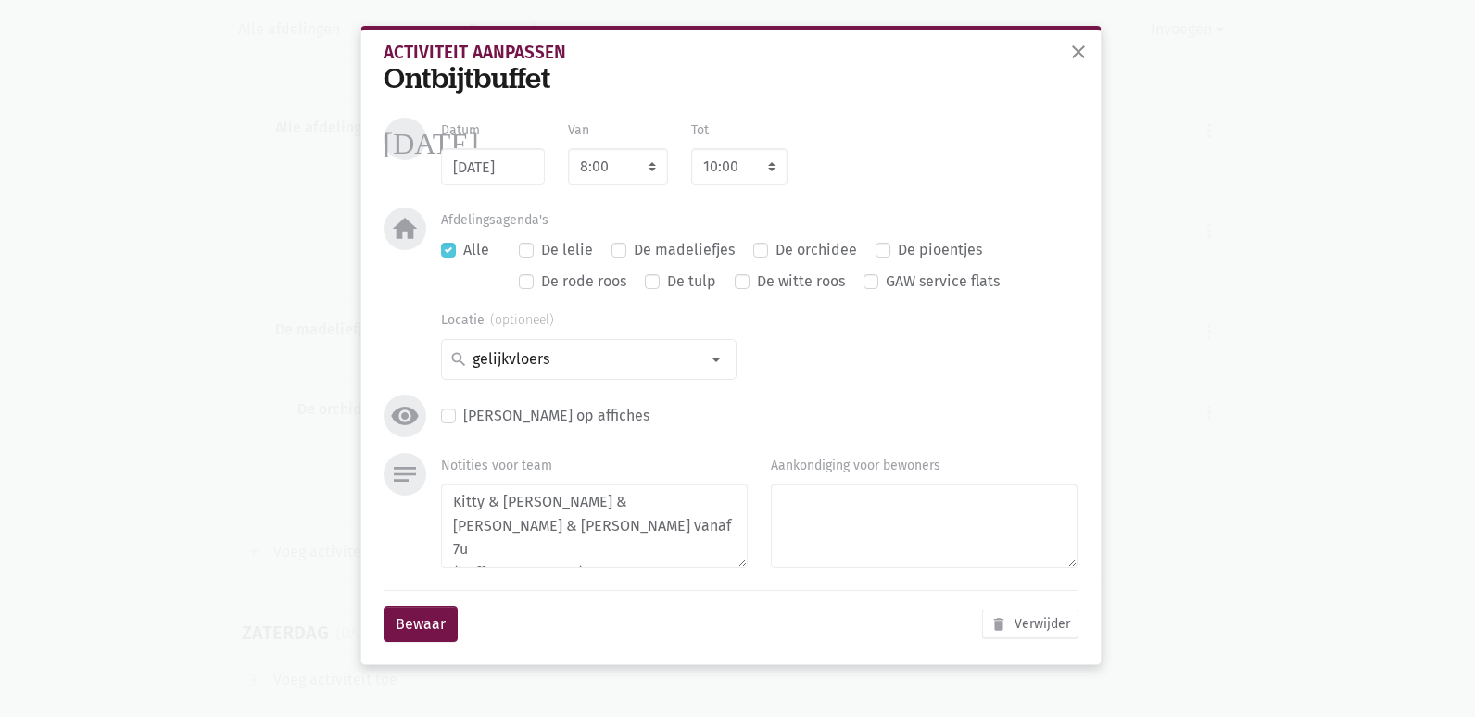
click at [775, 247] on label "De orchidee" at bounding box center [816, 250] width 82 height 24
click at [763, 247] on input "De orchidee" at bounding box center [760, 247] width 15 height 19
checkbox input "true"
checkbox input "false"
click at [751, 286] on div "De witte roos" at bounding box center [790, 282] width 110 height 24
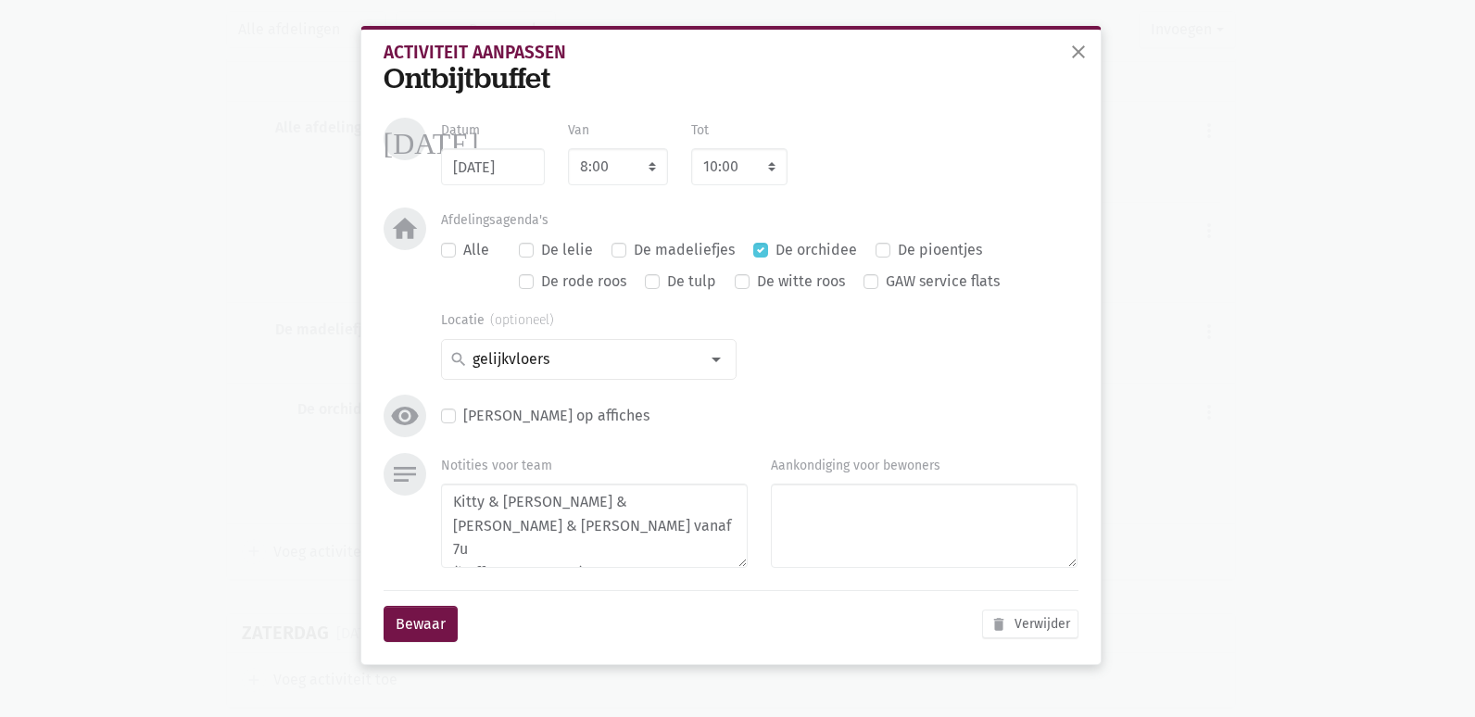
click at [541, 284] on label "De rode roos" at bounding box center [583, 282] width 85 height 24
click at [520, 284] on input "De rode roos" at bounding box center [526, 279] width 15 height 19
checkbox input "true"
click at [757, 282] on label "De witte roos" at bounding box center [801, 282] width 88 height 24
click at [743, 282] on input "De witte roos" at bounding box center [742, 279] width 15 height 19
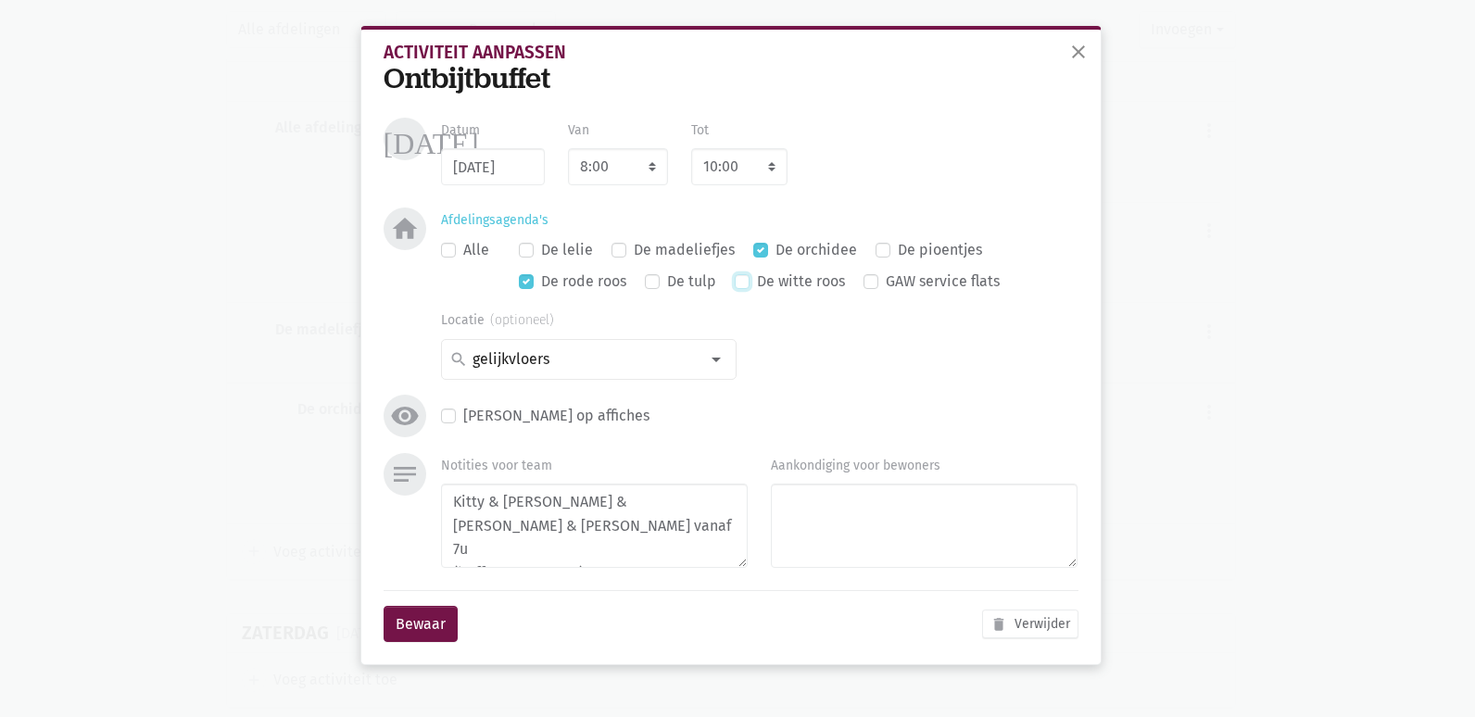
checkbox input "true"
drag, startPoint x: 412, startPoint y: 626, endPoint x: 618, endPoint y: 607, distance: 206.6
click at [422, 626] on button "Bewaar" at bounding box center [421, 624] width 74 height 37
